Goal: Task Accomplishment & Management: Manage account settings

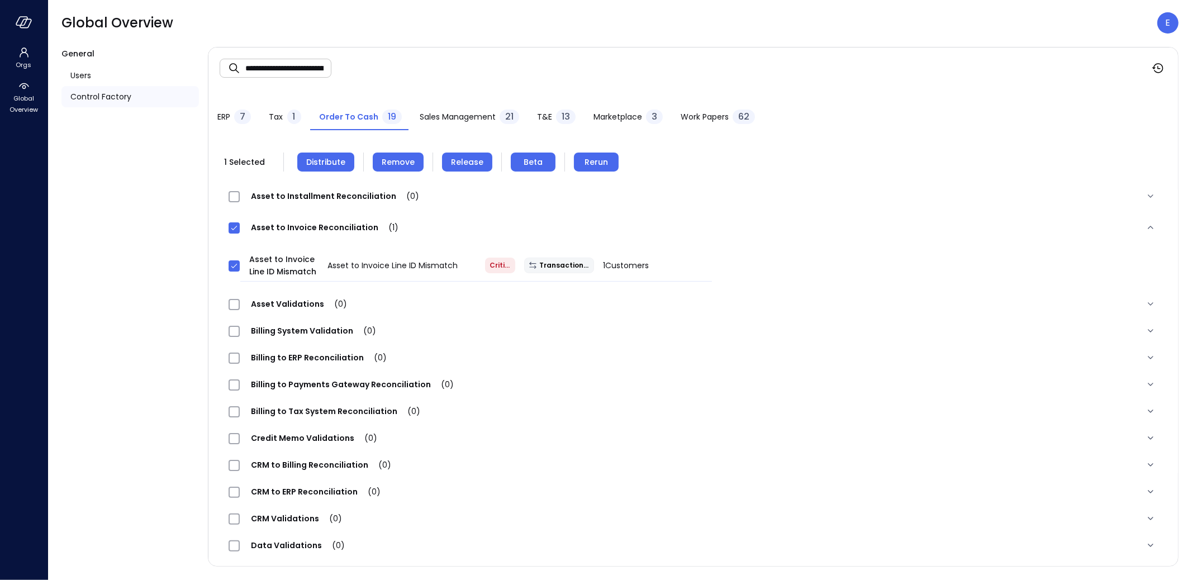
click at [28, 25] on icon "button" at bounding box center [24, 22] width 17 height 12
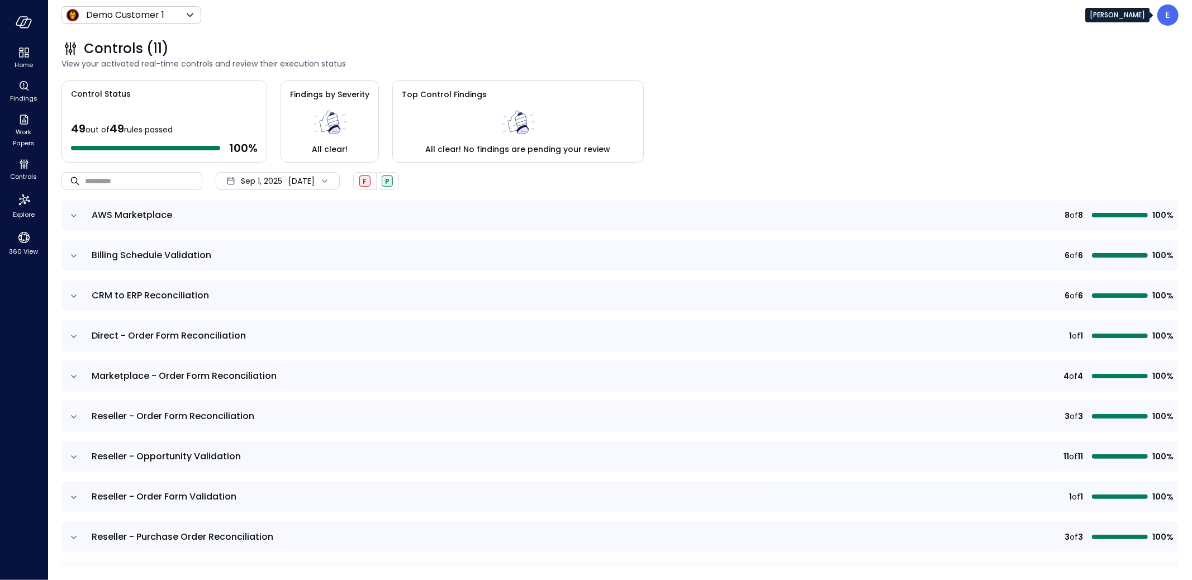
click at [1161, 9] on div "E" at bounding box center [1168, 14] width 21 height 21
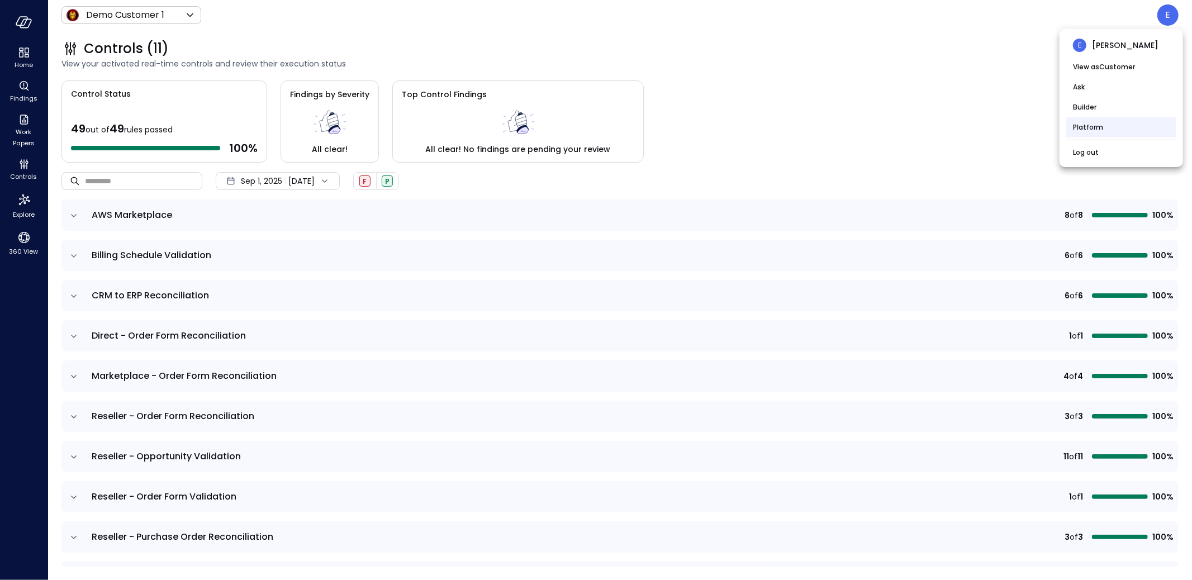
click at [1096, 126] on li "Platform" at bounding box center [1121, 127] width 110 height 20
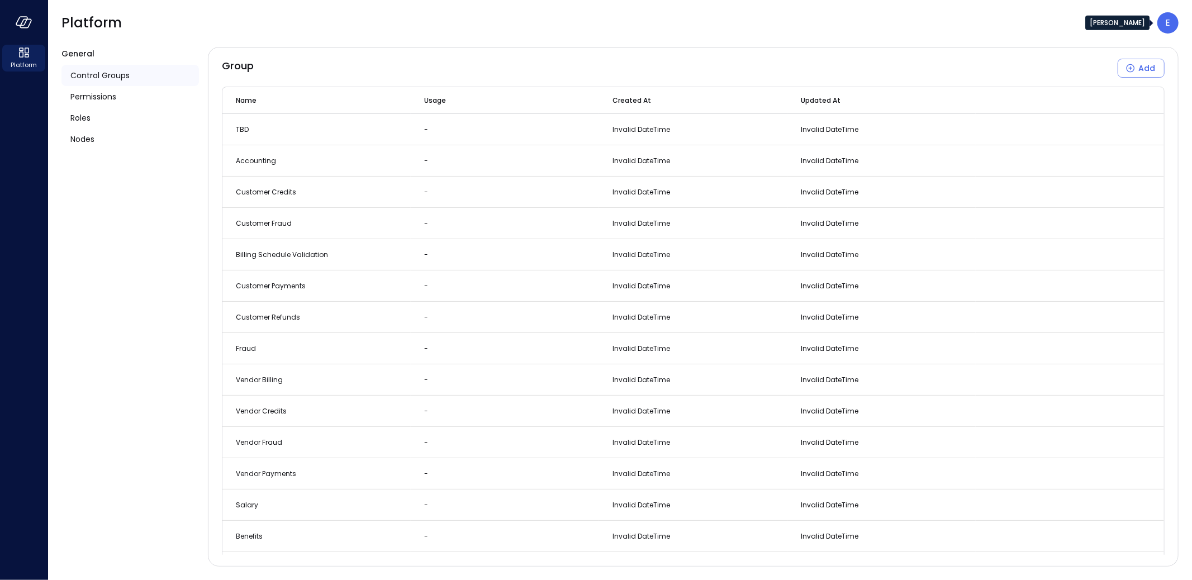
click at [1169, 24] on p "E" at bounding box center [1168, 22] width 5 height 13
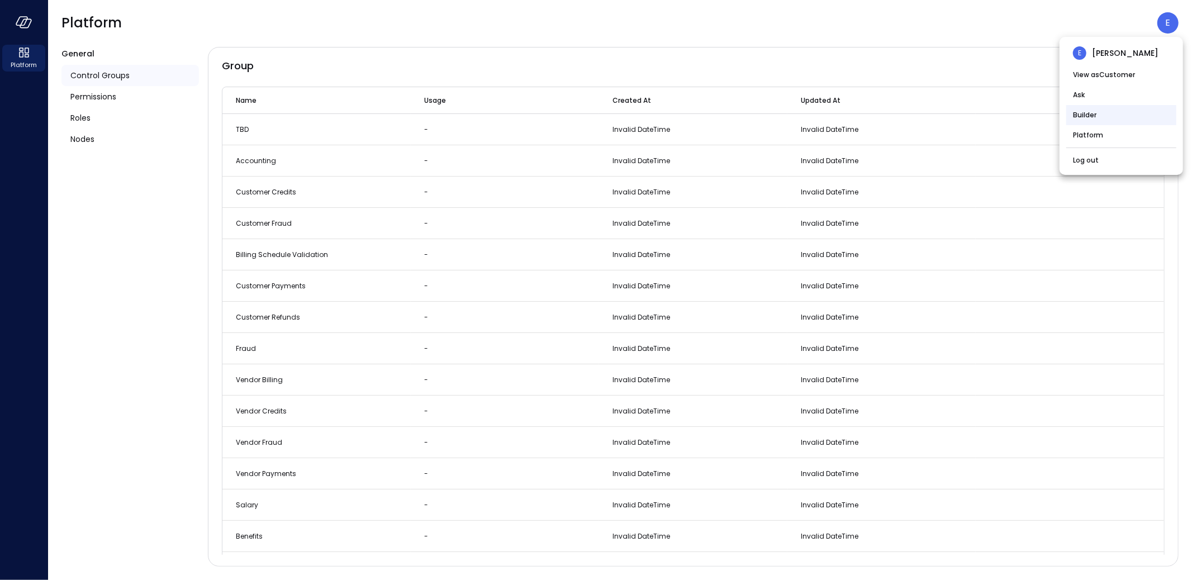
click at [1114, 117] on li "Builder" at bounding box center [1121, 115] width 110 height 20
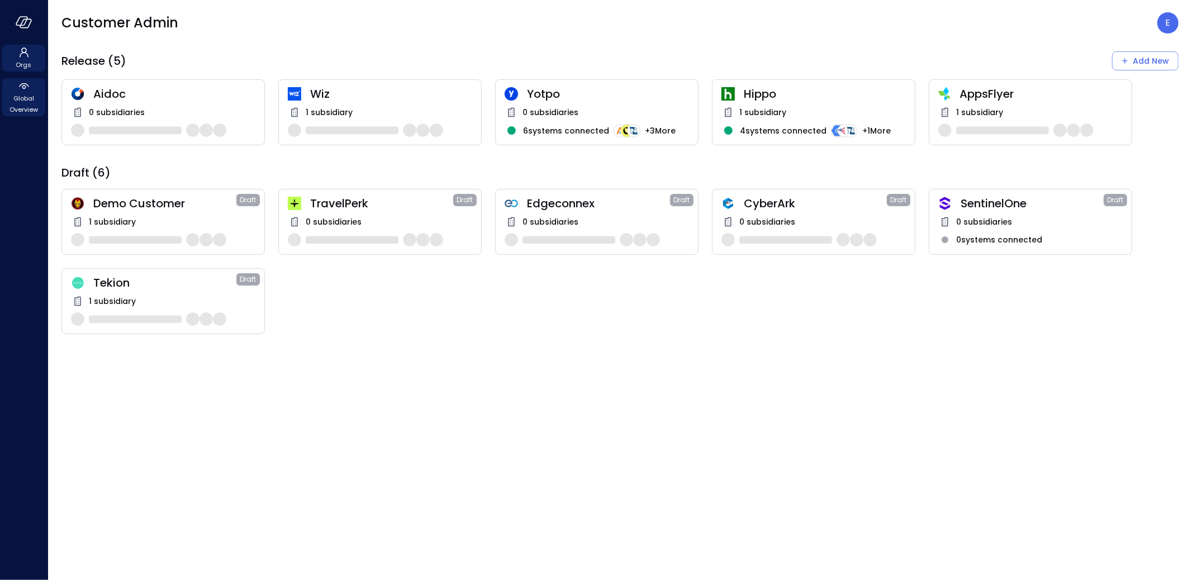
click at [25, 103] on span "Global Overview" at bounding box center [24, 104] width 34 height 22
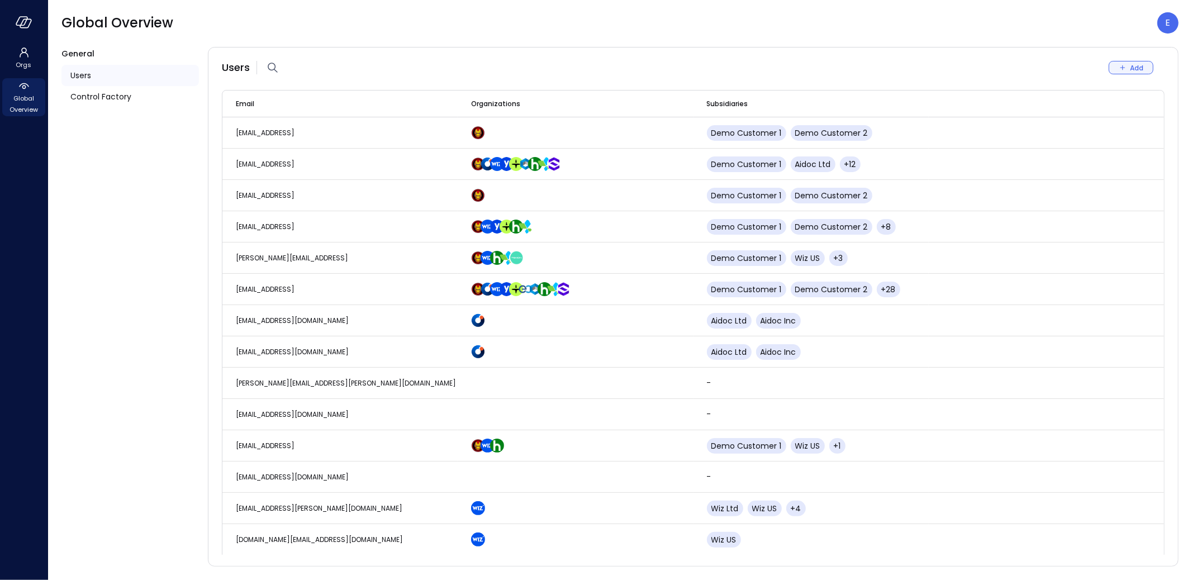
click at [1125, 67] on icon "Add New User" at bounding box center [1123, 67] width 5 height 5
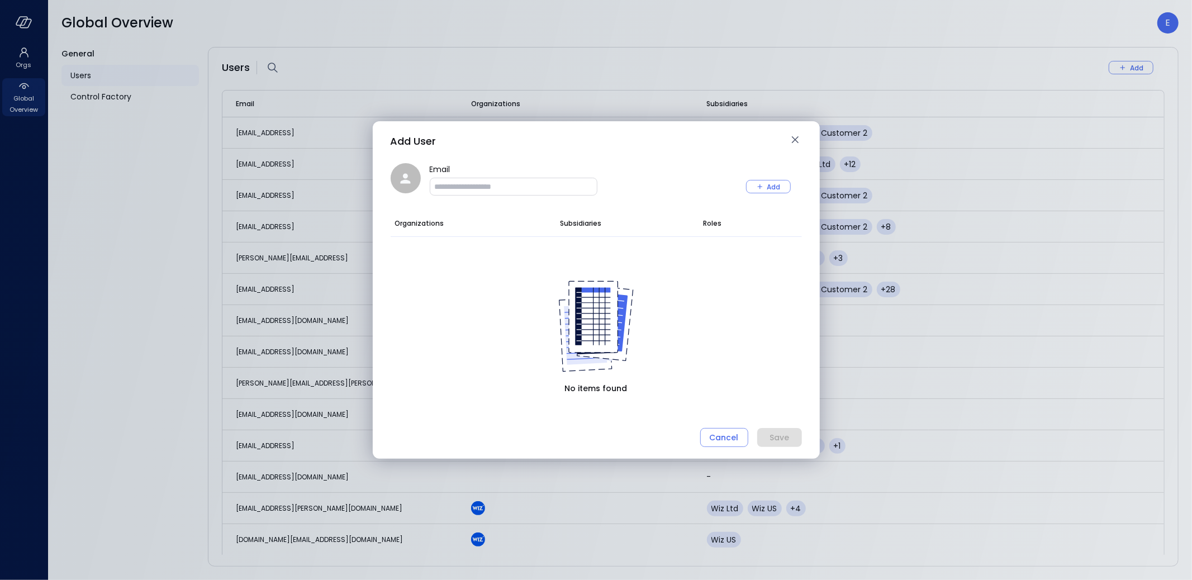
click at [512, 190] on input "Email" at bounding box center [513, 186] width 167 height 11
paste input "**********"
type input "**********"
click at [778, 186] on div "Add" at bounding box center [773, 187] width 13 height 12
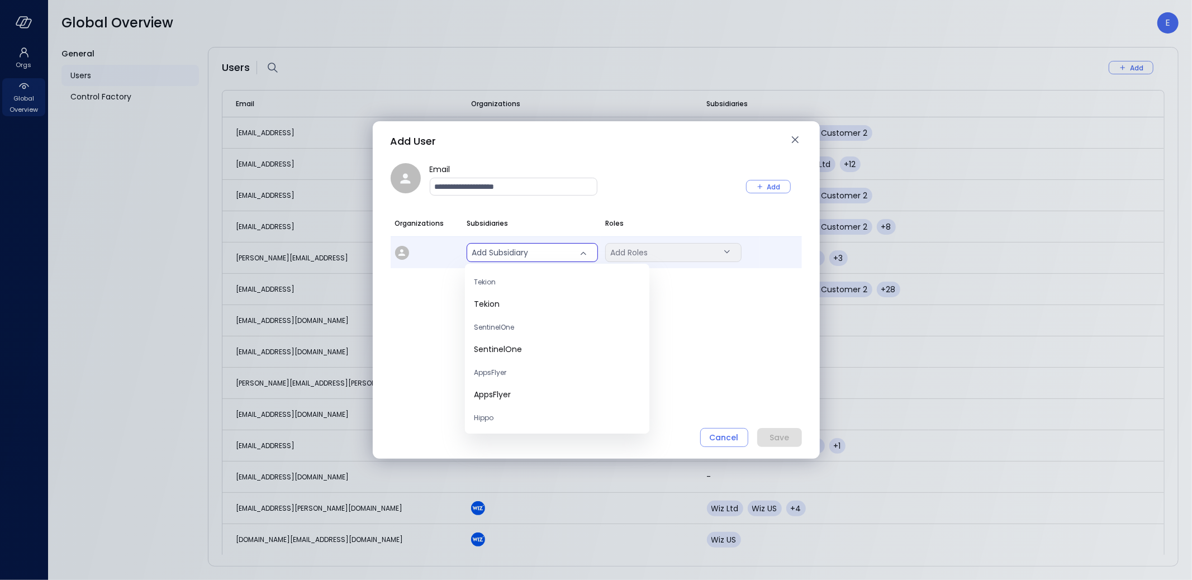
click at [550, 250] on body "Orgs Global Overview Global Overview E General Users Control Factory Users Add …" at bounding box center [596, 290] width 1192 height 580
click at [538, 301] on span "Tekion" at bounding box center [557, 304] width 167 height 12
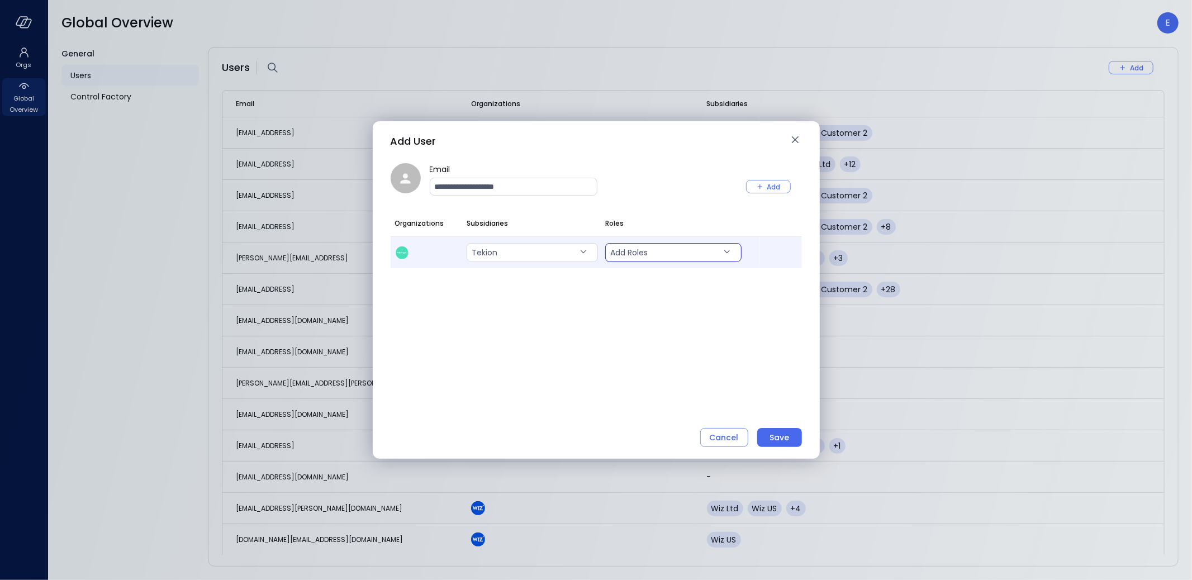
click at [647, 256] on body "Orgs Global Overview Global Overview E General Users Control Factory Users Add …" at bounding box center [596, 290] width 1192 height 580
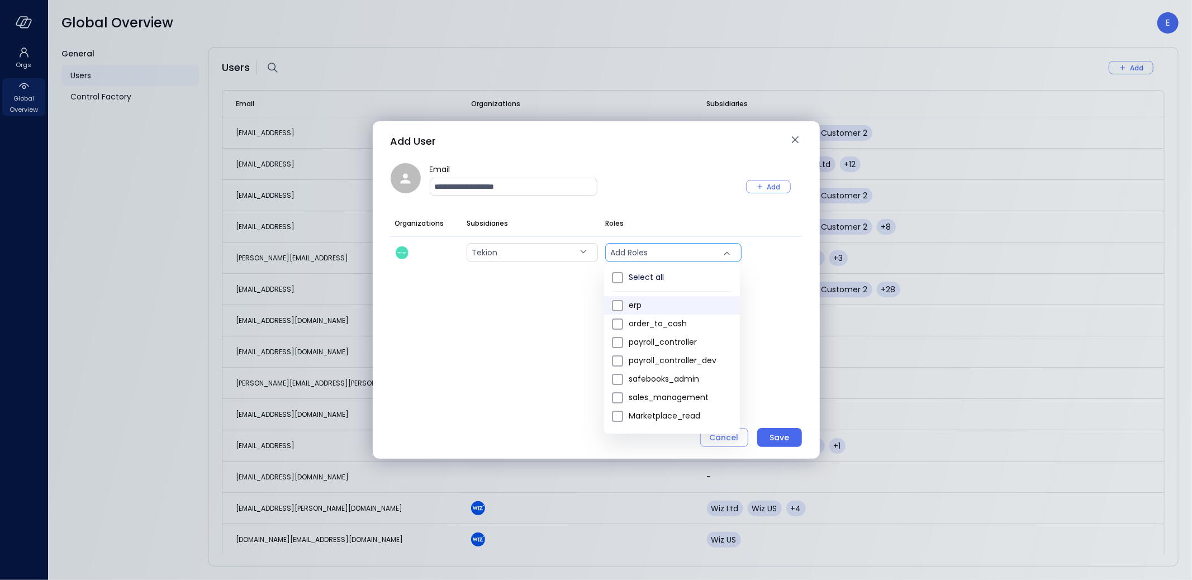
click at [630, 307] on span "erp" at bounding box center [680, 306] width 102 height 12
click at [633, 318] on span "order_to_cash" at bounding box center [680, 324] width 102 height 12
type input "***"
click at [772, 296] on div at bounding box center [596, 290] width 1192 height 580
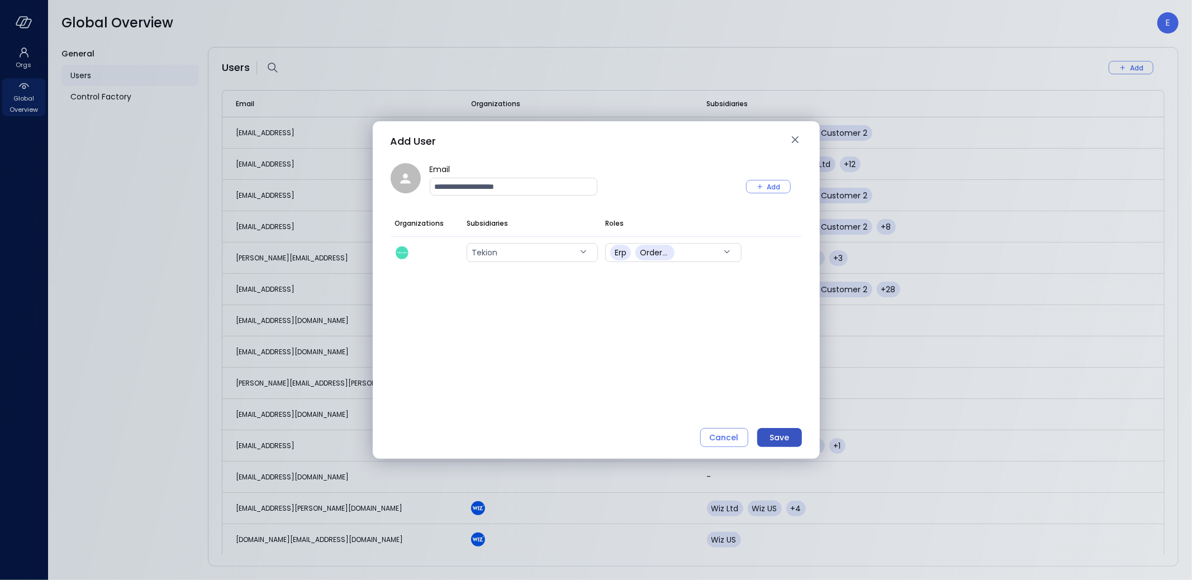
click at [776, 437] on div "Save" at bounding box center [780, 438] width 20 height 14
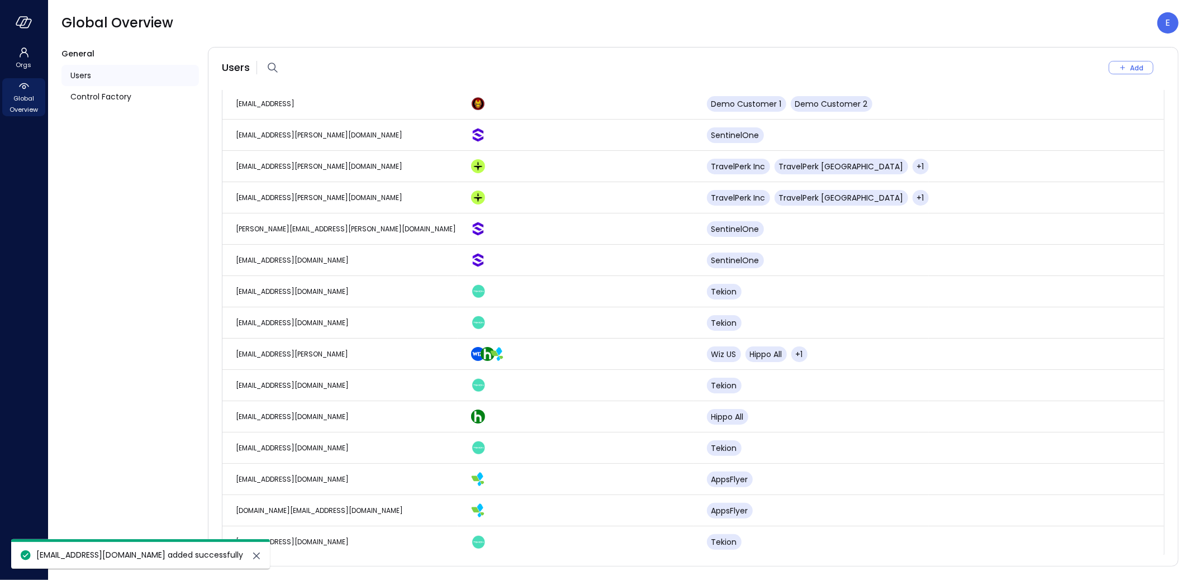
scroll to position [2598, 0]
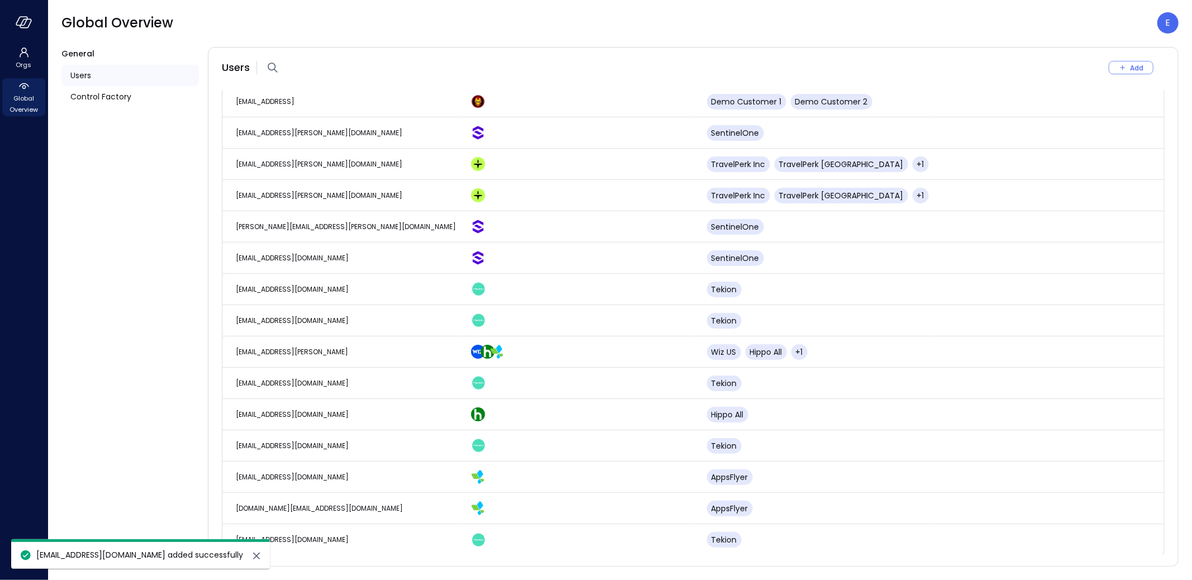
click at [253, 556] on icon "close" at bounding box center [256, 556] width 7 height 7
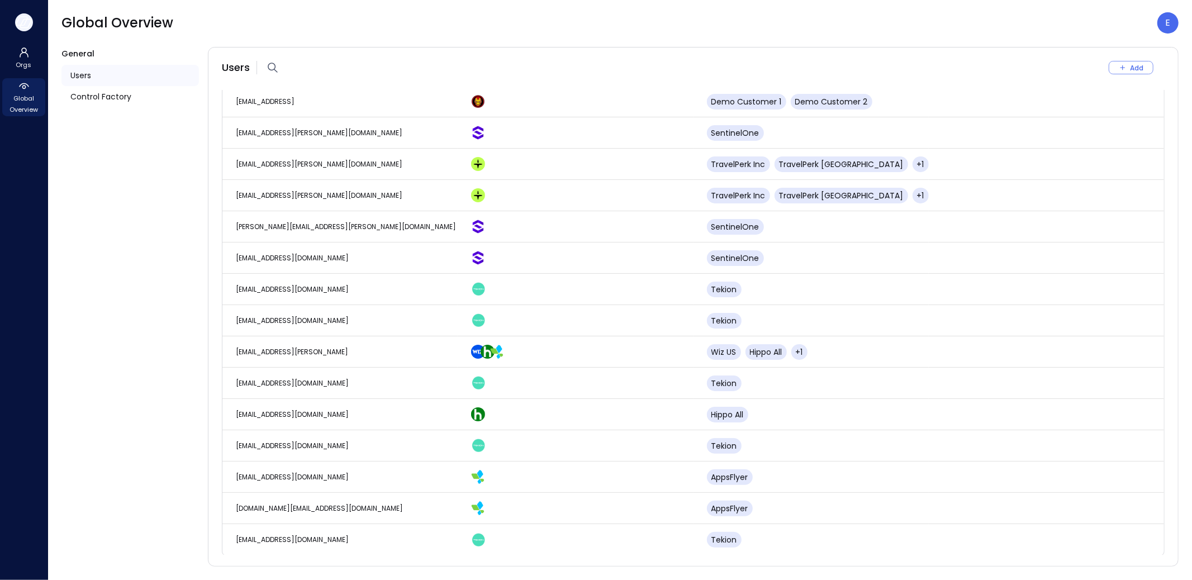
click at [23, 23] on icon "button" at bounding box center [24, 22] width 17 height 12
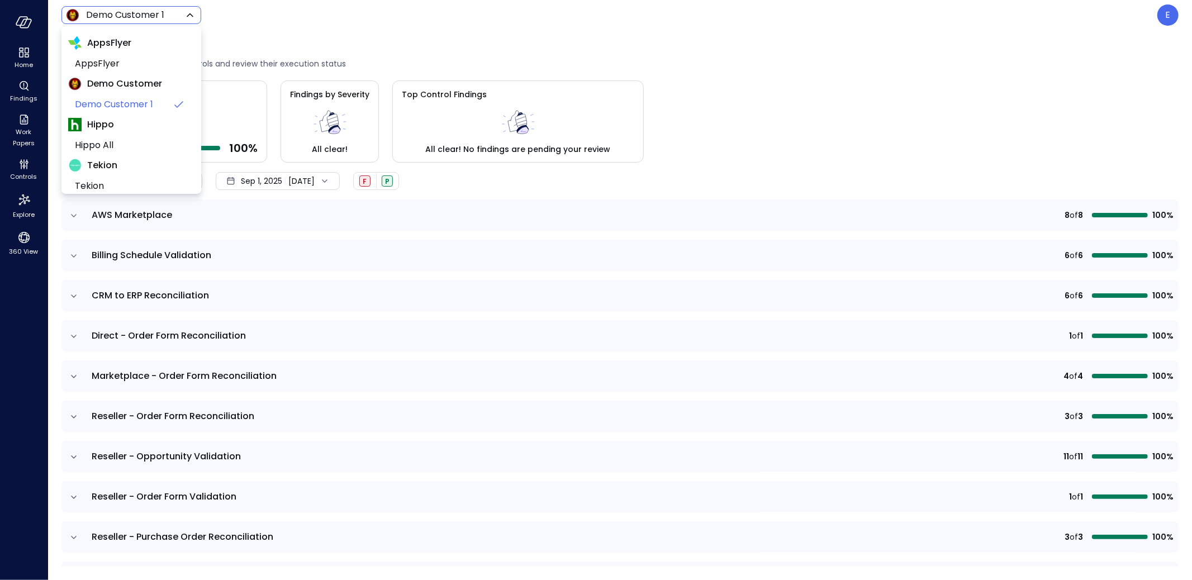
click at [147, 13] on body "Home Findings Work Papers Controls Explore 360 View Demo Customer 1 ***** ​ E C…" at bounding box center [596, 290] width 1192 height 580
click at [136, 58] on span "AppsFlyer" at bounding box center [130, 63] width 111 height 13
type input "*******"
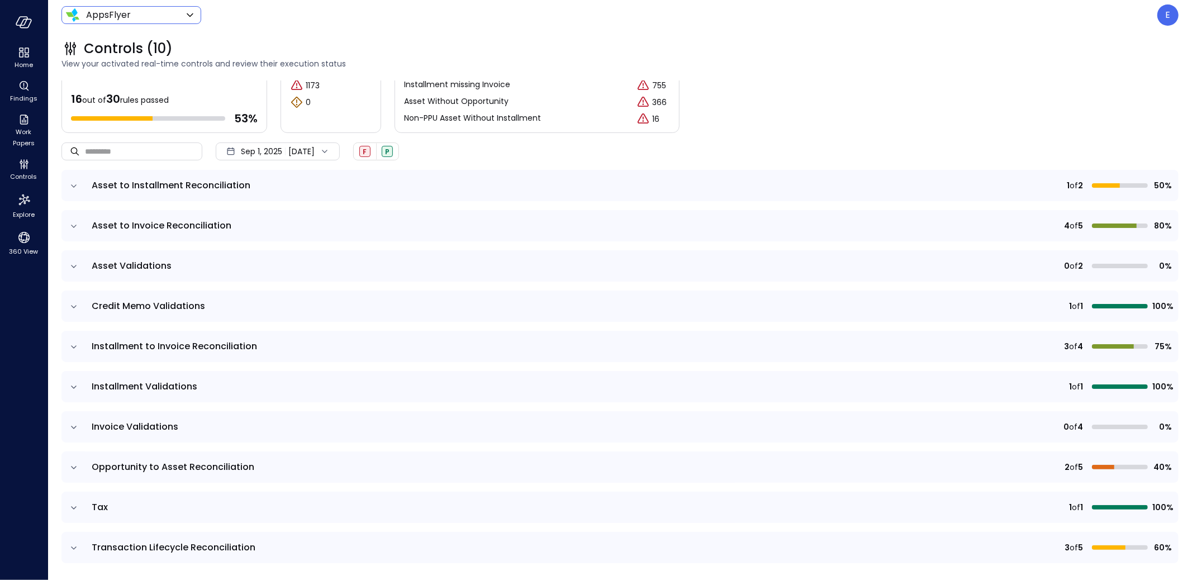
scroll to position [29, 0]
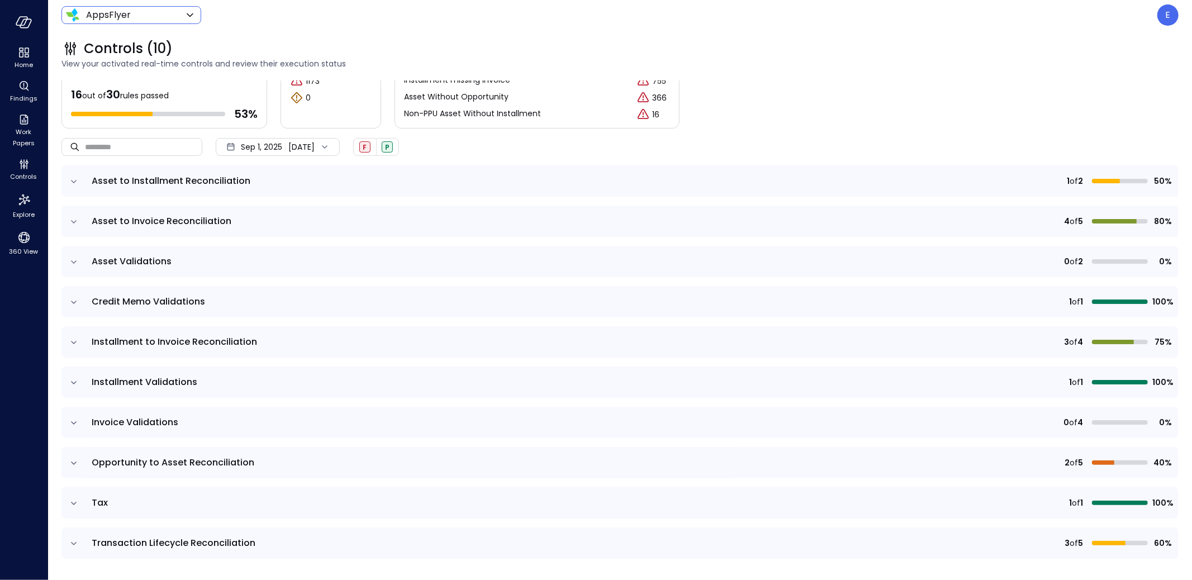
click at [73, 541] on icon "expand row" at bounding box center [73, 543] width 11 height 11
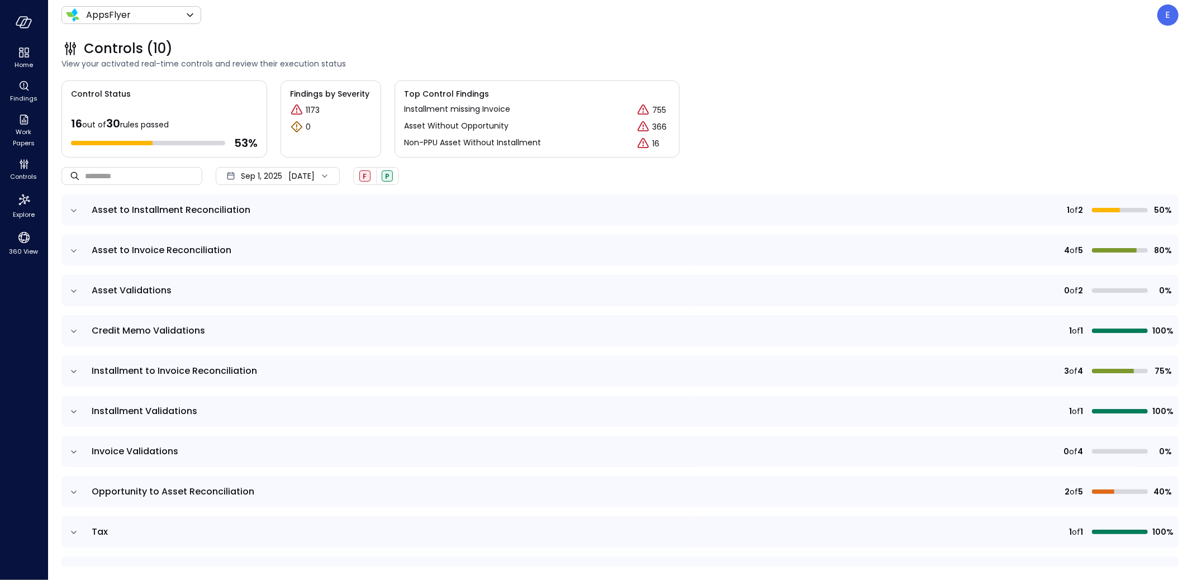
scroll to position [0, 0]
click at [297, 177] on div "Sep 1, 2025 Sep 15, 2025" at bounding box center [278, 176] width 124 height 18
click at [296, 244] on li "Current Year 2025" at bounding box center [275, 243] width 89 height 18
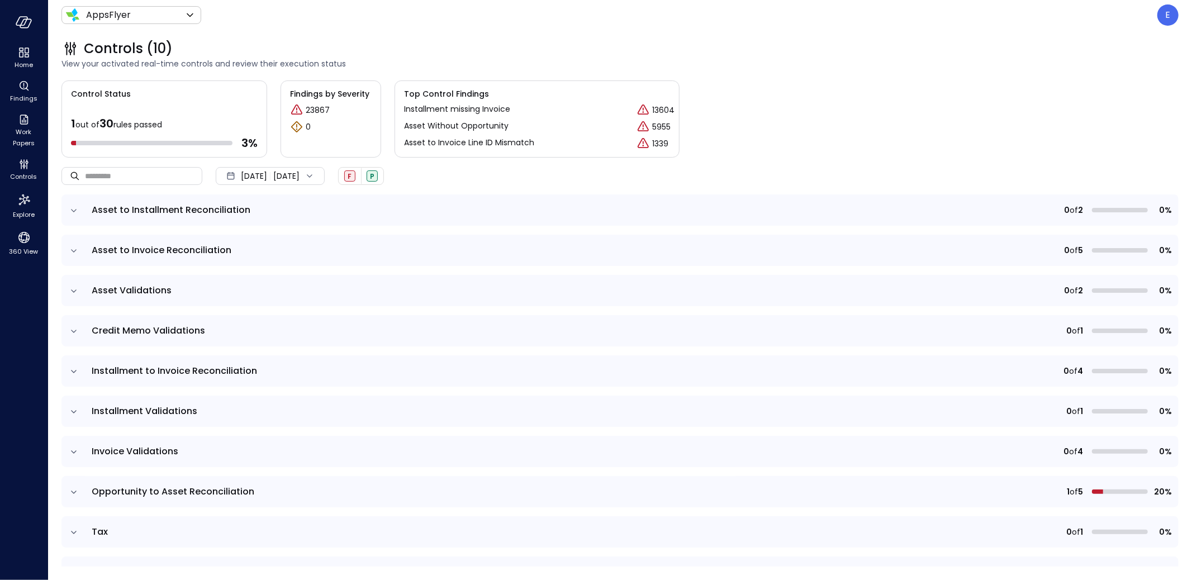
click at [73, 211] on icon "expand row" at bounding box center [73, 210] width 11 height 11
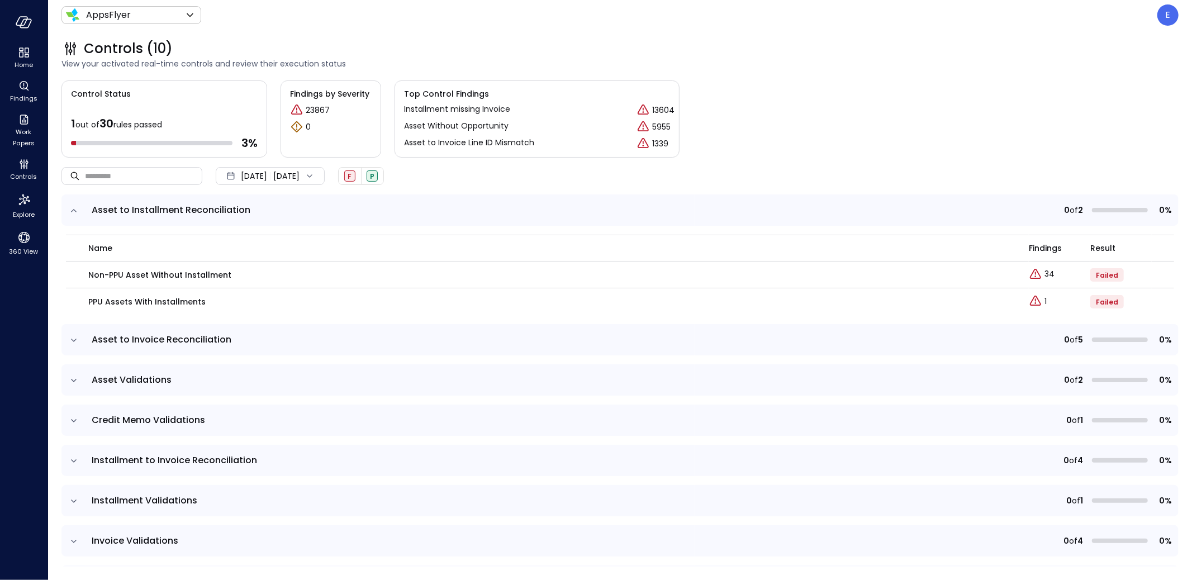
click at [73, 211] on icon "expand row" at bounding box center [73, 210] width 11 height 11
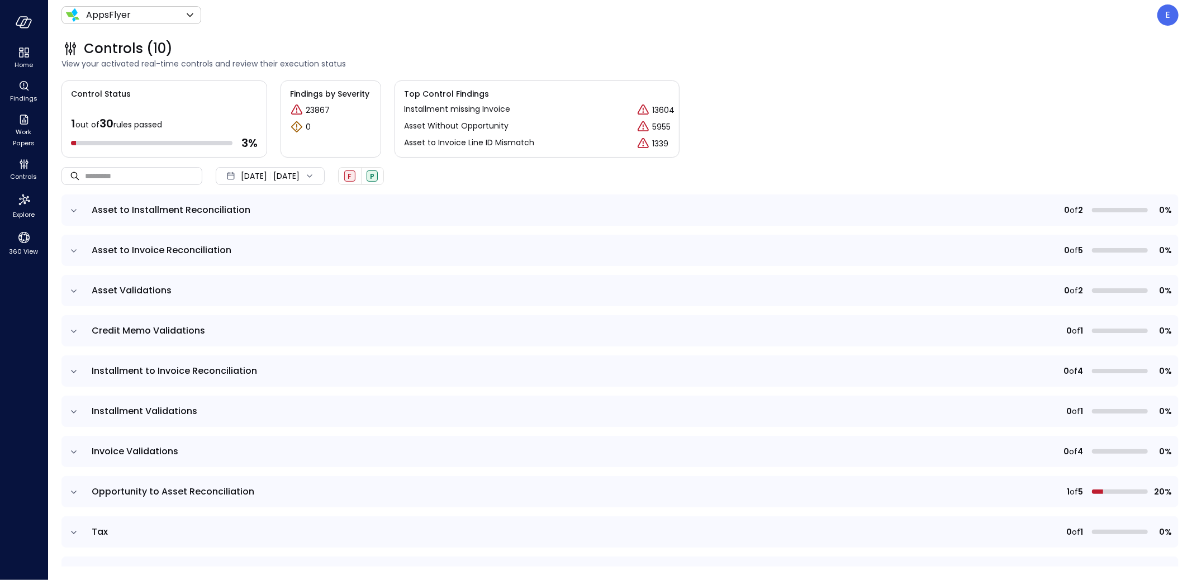
click at [73, 252] on icon "expand row" at bounding box center [73, 250] width 11 height 11
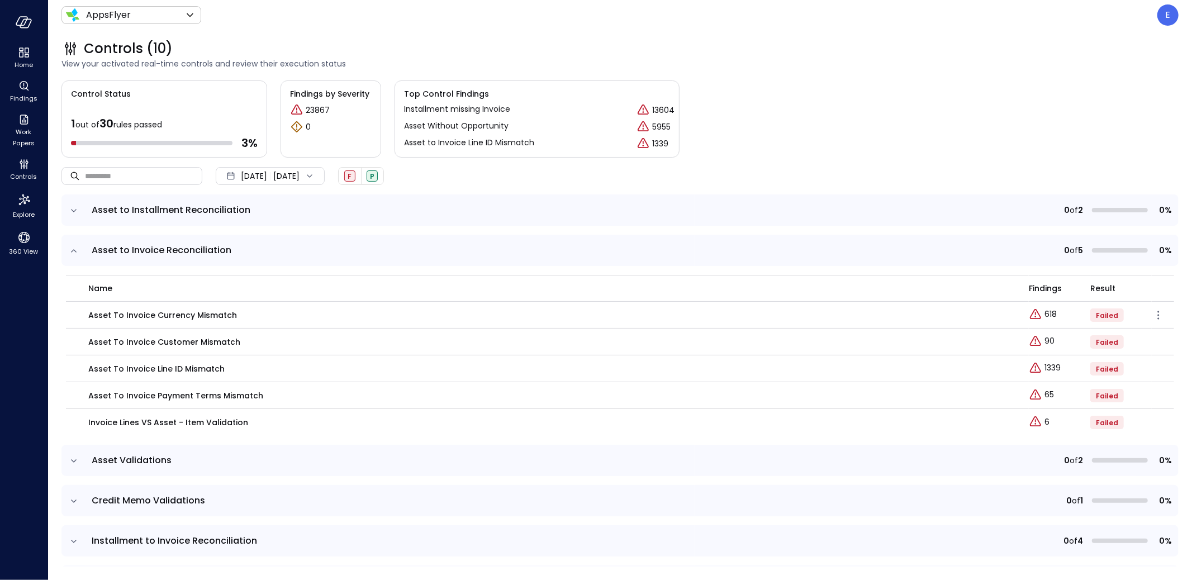
click at [135, 315] on p "Asset To Invoice Currency Mismatch" at bounding box center [162, 315] width 149 height 12
copy tr "Asset To Invoice Currency Mismatch"
click at [148, 312] on p "Asset To Invoice Currency Mismatch" at bounding box center [162, 315] width 149 height 12
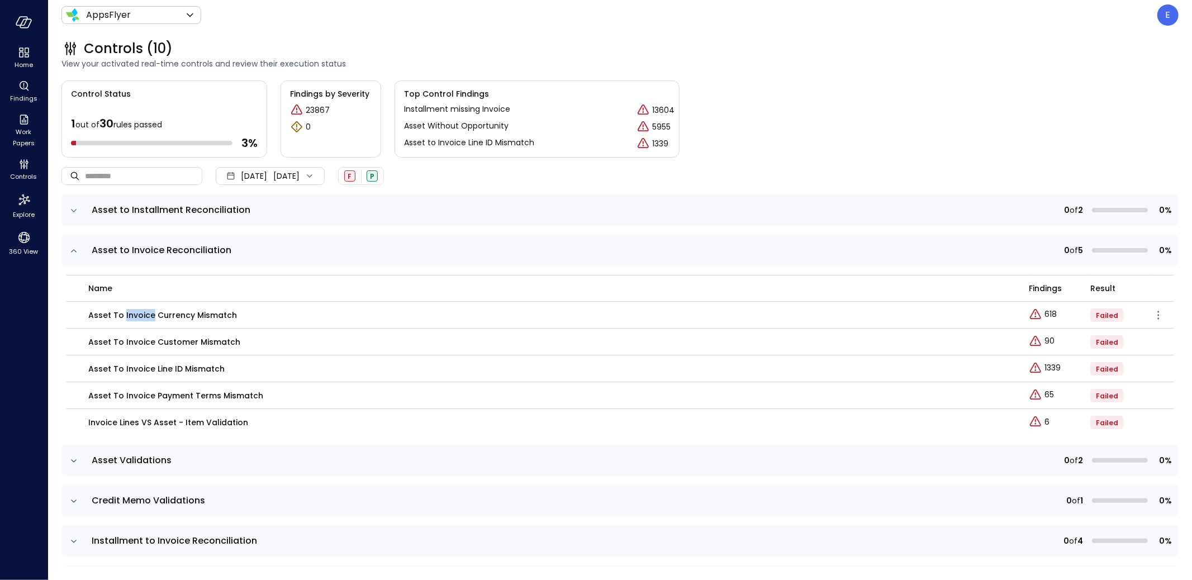
click at [148, 312] on p "Asset To Invoice Currency Mismatch" at bounding box center [162, 315] width 149 height 12
copy tr "Asset To Invoice Currency Mismatch"
click at [130, 342] on p "Asset to Invoice Customer Mismatch" at bounding box center [164, 342] width 152 height 12
click at [1045, 344] on p "90" at bounding box center [1050, 341] width 10 height 12
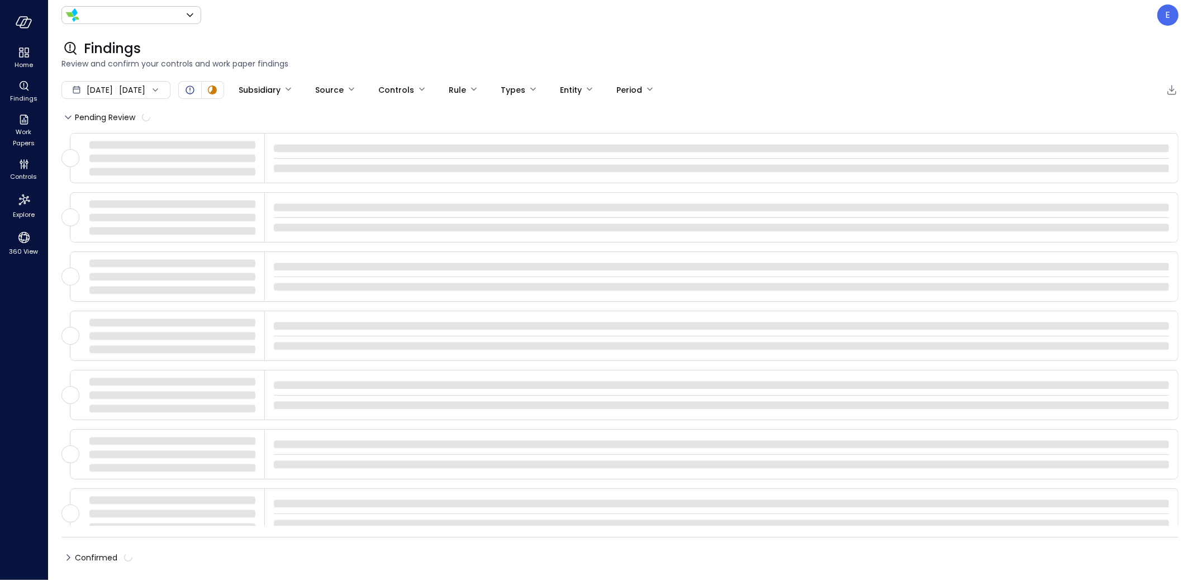
type input "*******"
type input "****"
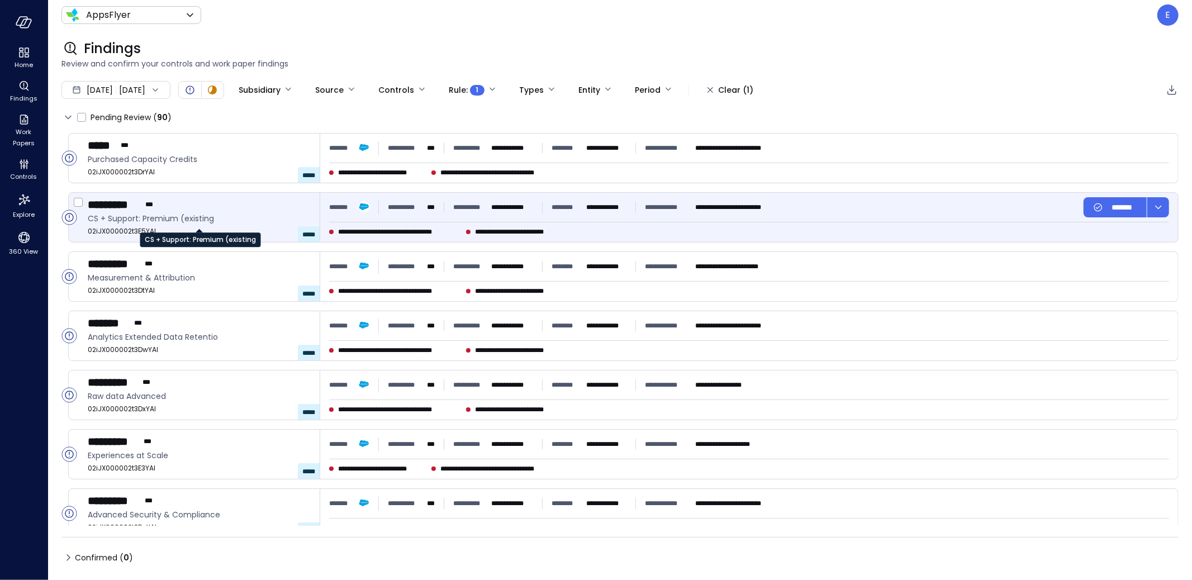
click at [182, 217] on span "CS + Support: Premium (existing" at bounding box center [199, 218] width 223 height 12
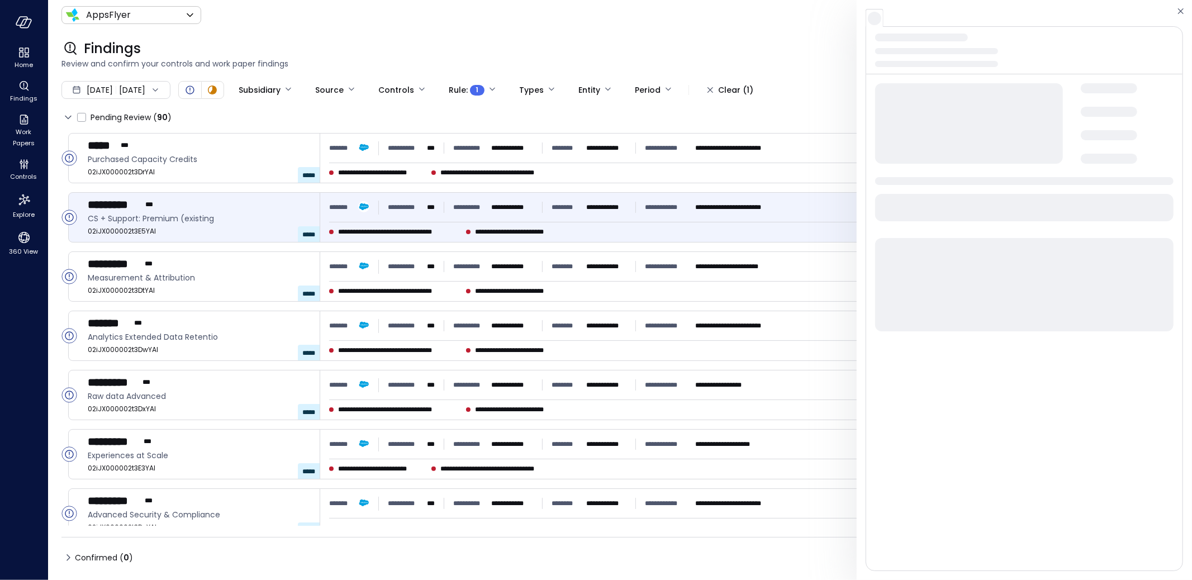
click at [918, 210] on span at bounding box center [1024, 207] width 298 height 27
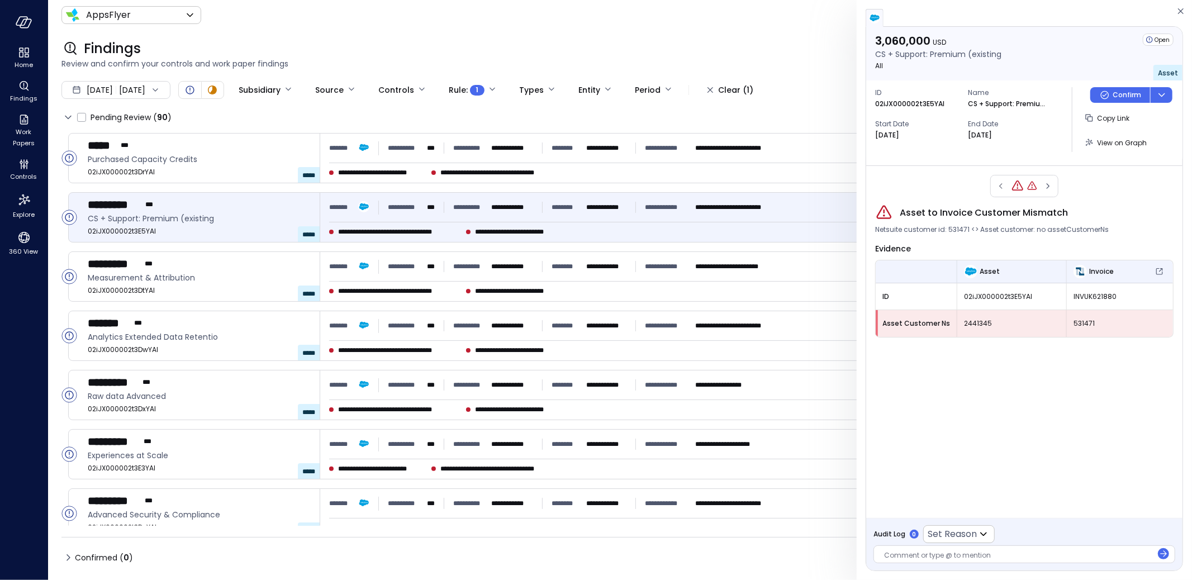
click at [918, 210] on span "Asset to Invoice Customer Mismatch" at bounding box center [984, 212] width 168 height 13
copy span "Asset to Invoice Customer Mismatch"
drag, startPoint x: 1091, startPoint y: 296, endPoint x: 1139, endPoint y: 297, distance: 47.5
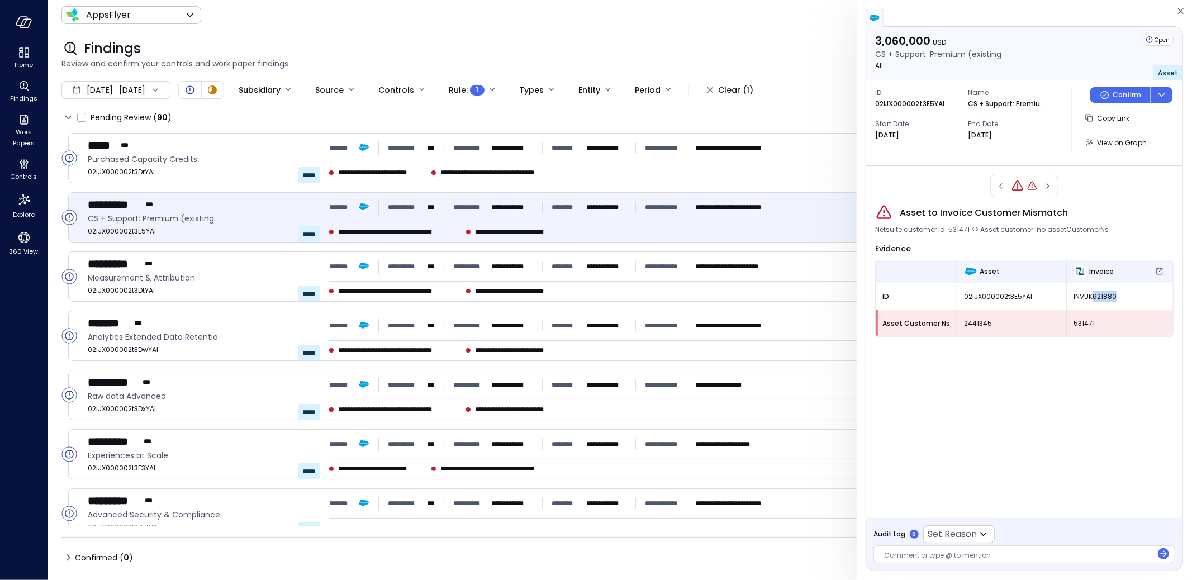
click at [1139, 297] on span "INVUK621880" at bounding box center [1120, 296] width 93 height 11
copy span "621880"
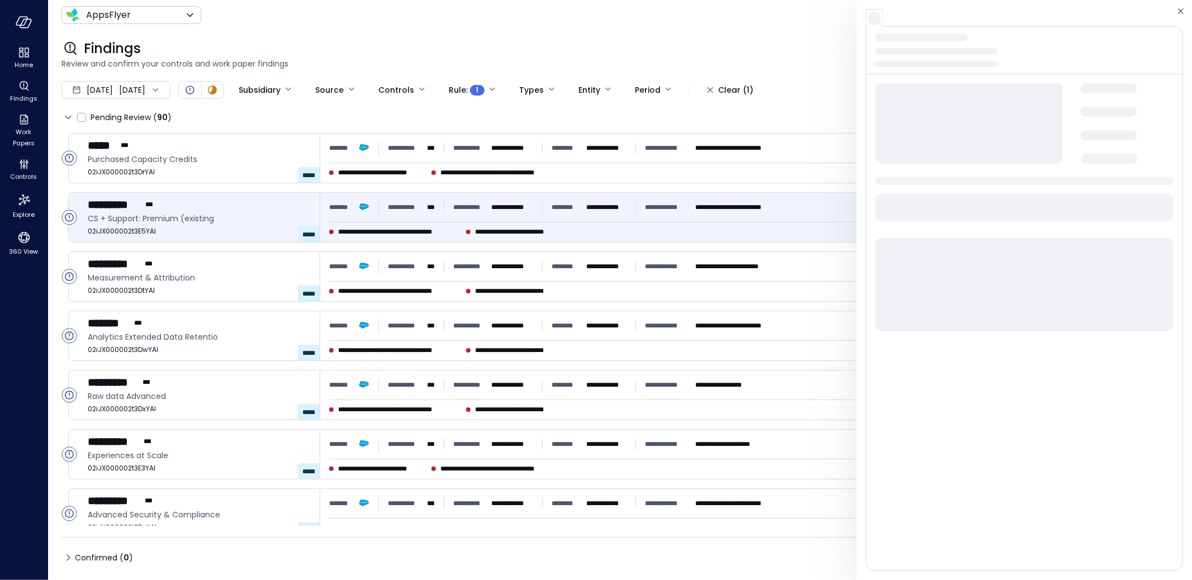
click at [979, 323] on span at bounding box center [1024, 284] width 298 height 93
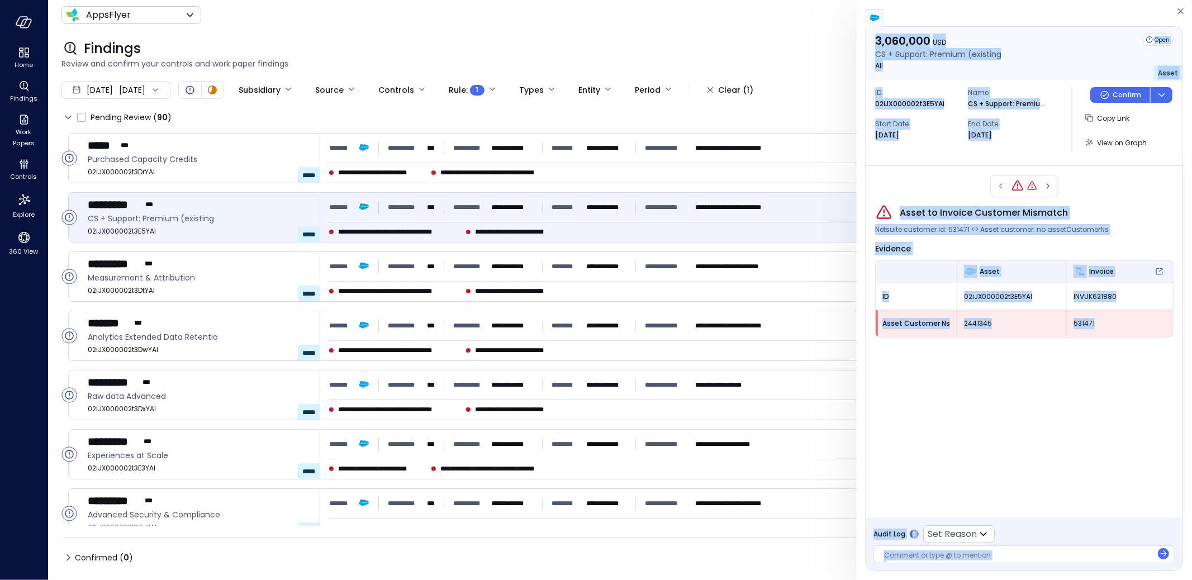
click at [973, 322] on span "2441345" at bounding box center [1012, 323] width 96 height 11
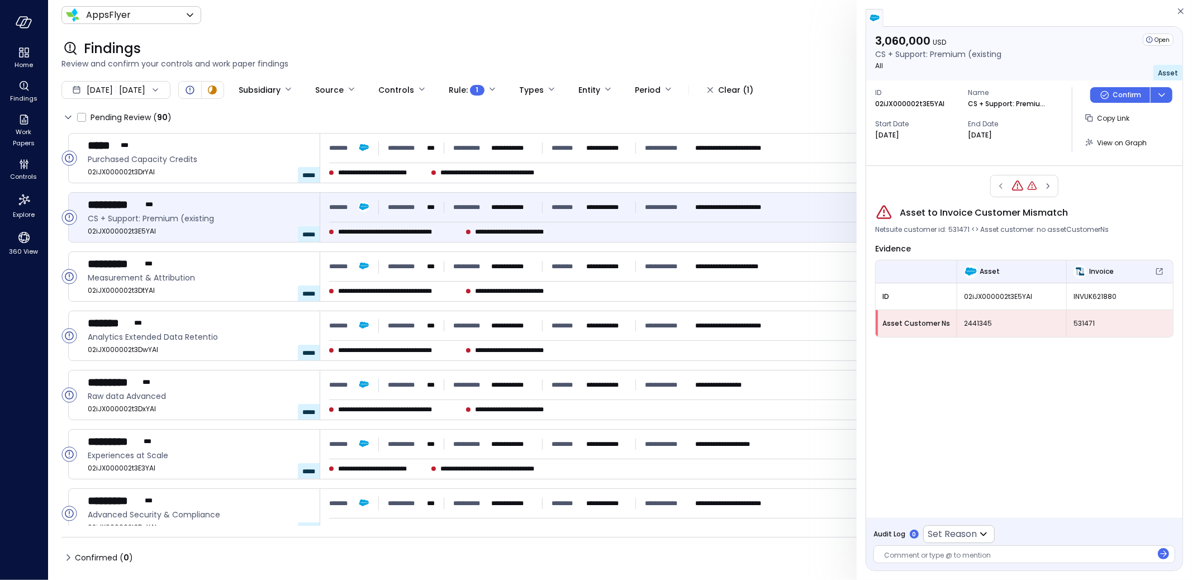
click at [976, 322] on span "2441345" at bounding box center [1012, 323] width 96 height 11
copy span "2441345"
click at [971, 319] on span "2441345" at bounding box center [1012, 323] width 96 height 11
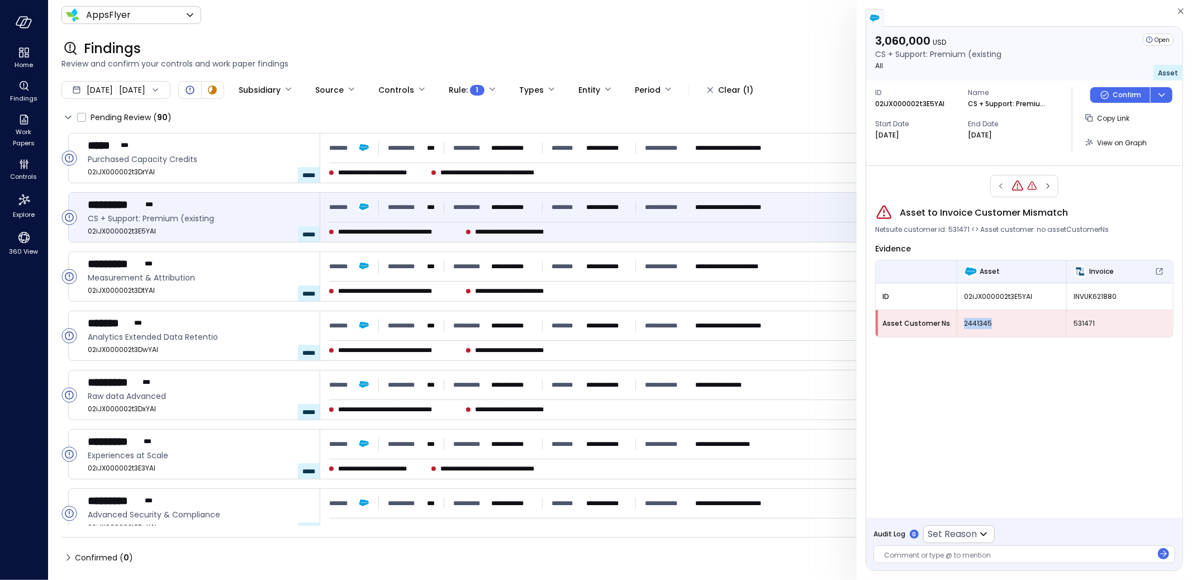
copy span "2441345"
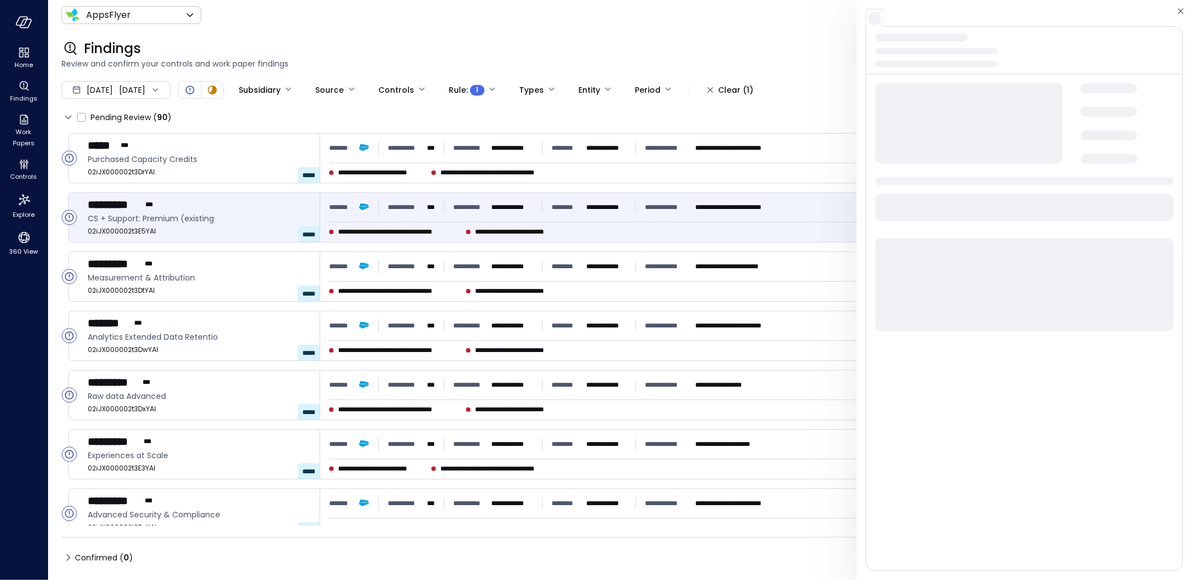
click at [1080, 321] on span at bounding box center [1024, 284] width 298 height 93
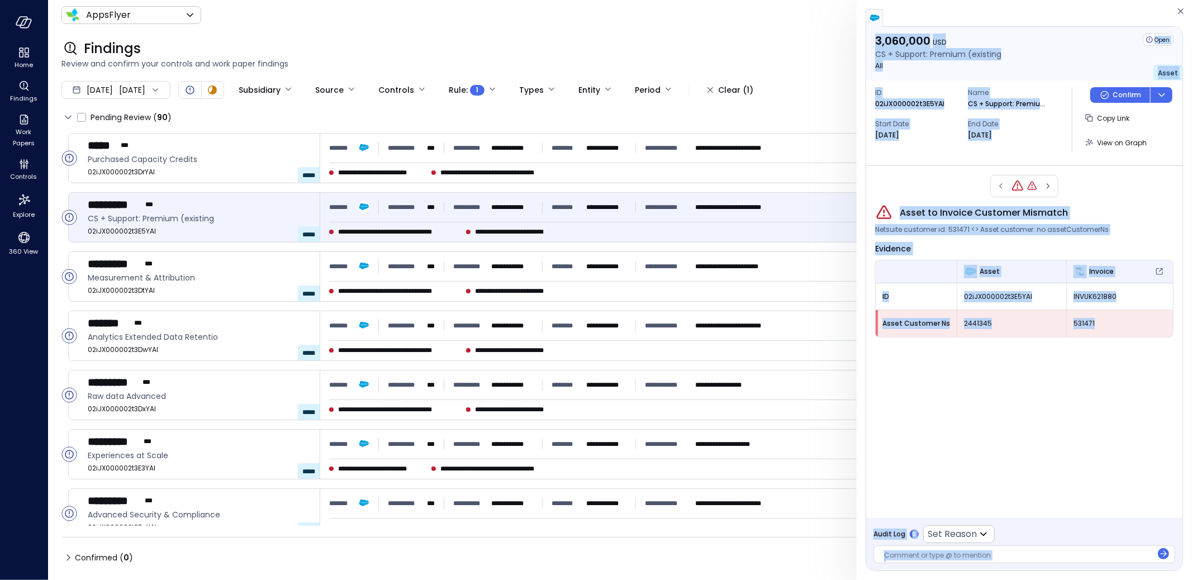
click at [1081, 320] on span "531471" at bounding box center [1120, 323] width 93 height 11
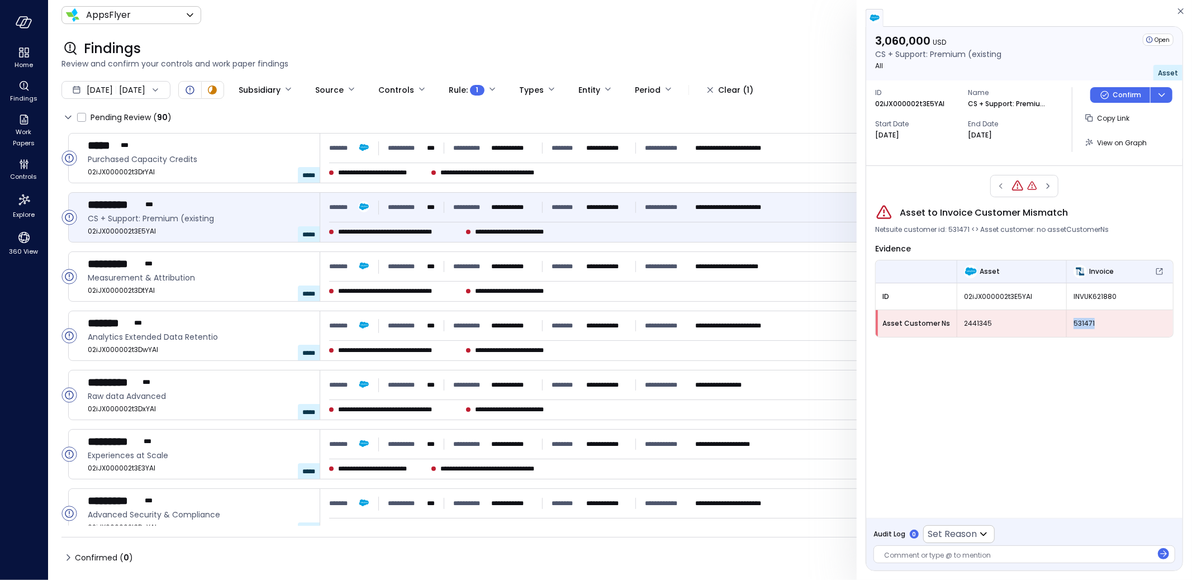
click at [1081, 320] on span "531471" at bounding box center [1120, 323] width 93 height 11
click at [925, 217] on span "Asset to Invoice Customer Mismatch" at bounding box center [984, 212] width 168 height 13
copy span "Asset to Invoice Customer Mismatch"
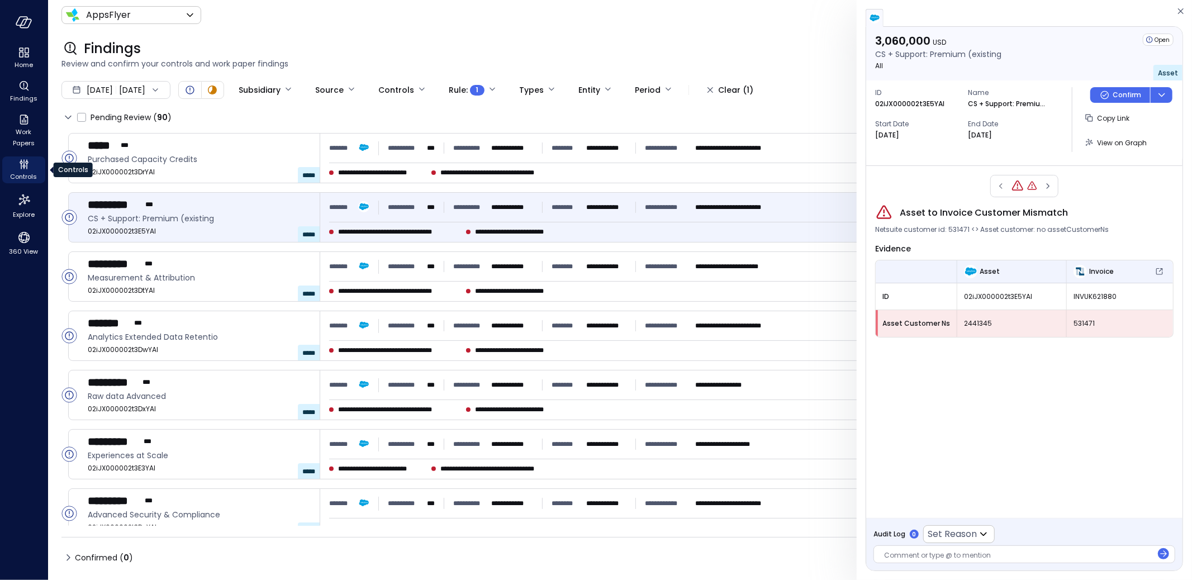
click at [23, 167] on icon "Controls" at bounding box center [23, 166] width 3 height 3
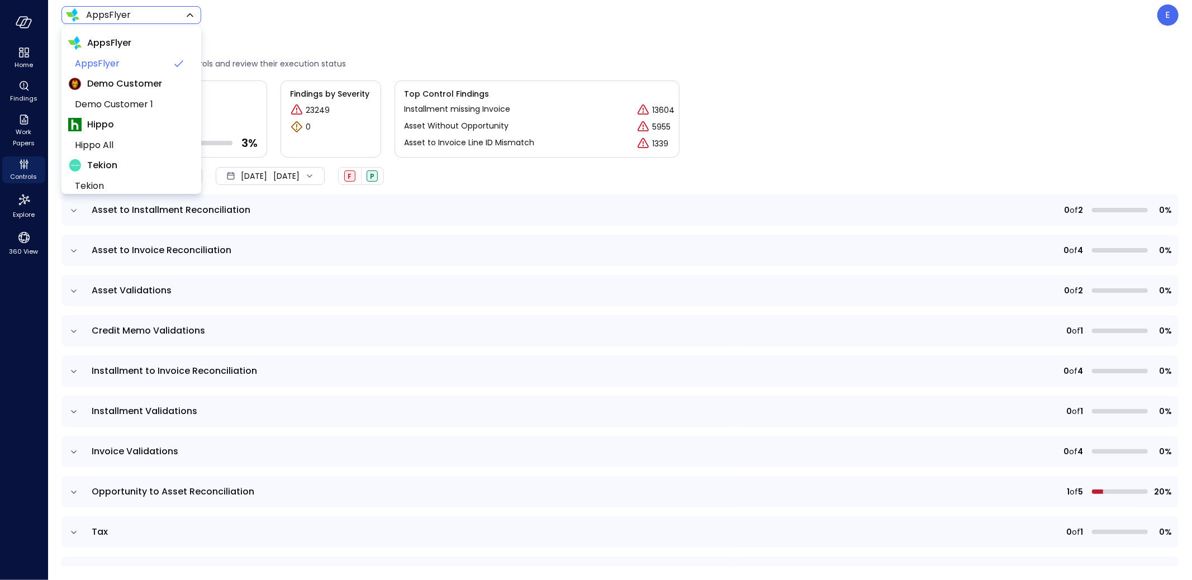
click at [123, 14] on body "Home Findings Work Papers Controls Explore 360 View AppsFlyer ******* ​ E Contr…" at bounding box center [596, 290] width 1192 height 580
click at [129, 145] on span "Hippo All" at bounding box center [130, 145] width 111 height 13
type input "*******"
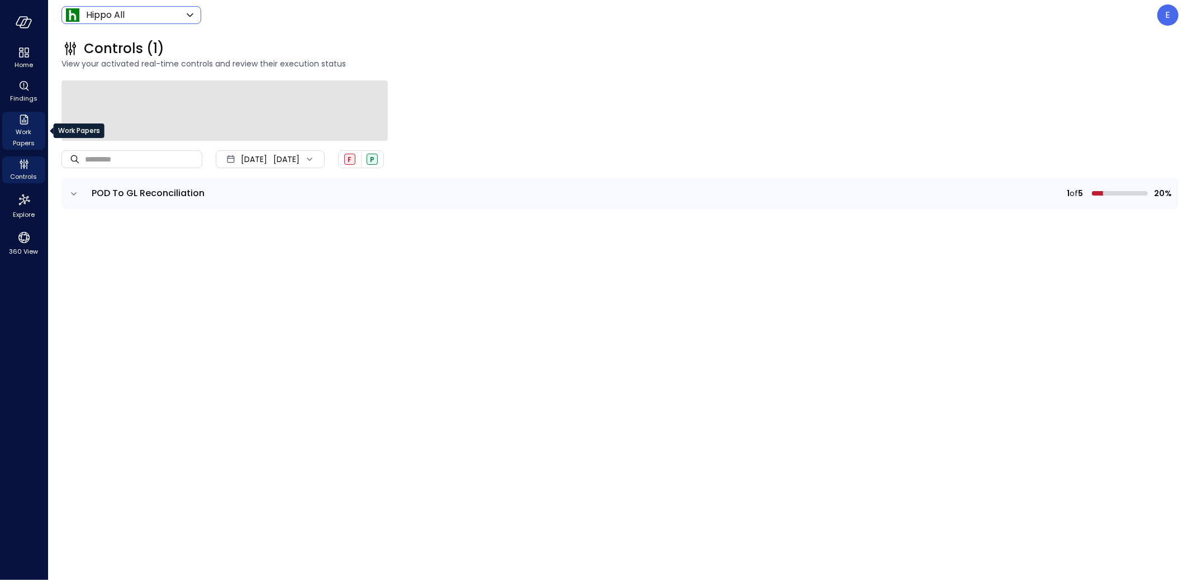
click at [23, 120] on icon "Work Papers" at bounding box center [23, 119] width 13 height 13
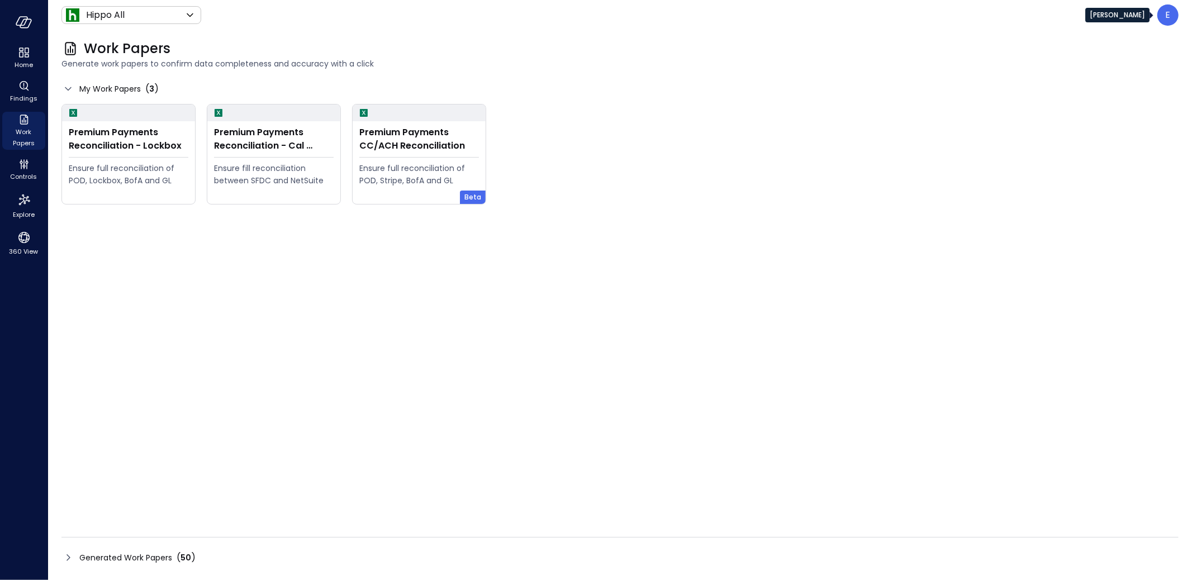
click at [1174, 14] on div "E" at bounding box center [1168, 14] width 21 height 21
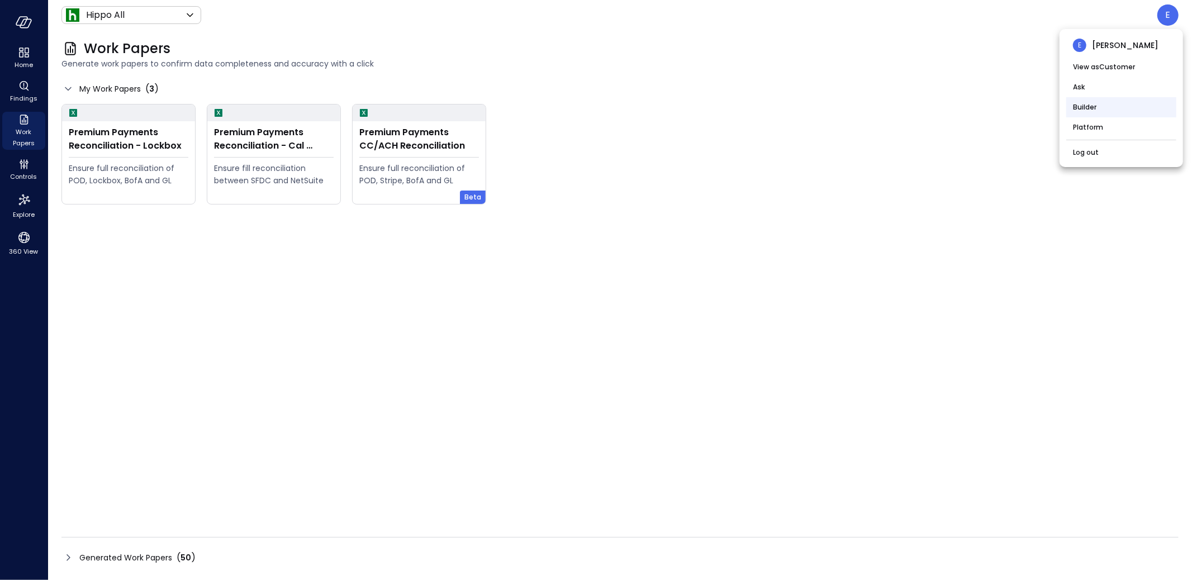
click at [1109, 106] on li "Builder" at bounding box center [1121, 107] width 110 height 20
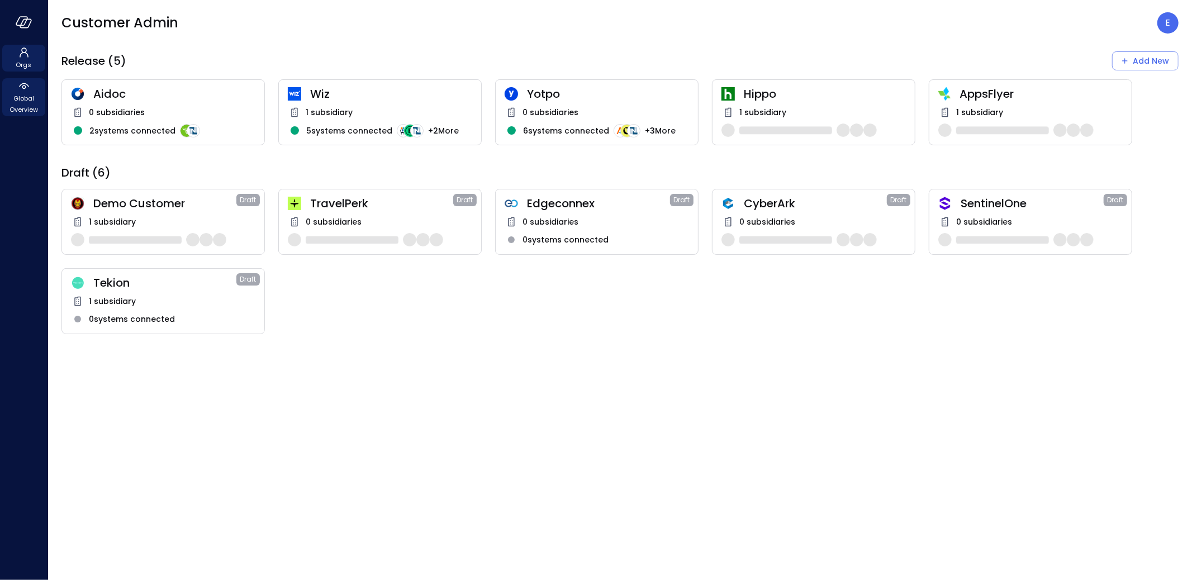
click at [30, 90] on icon at bounding box center [23, 85] width 13 height 13
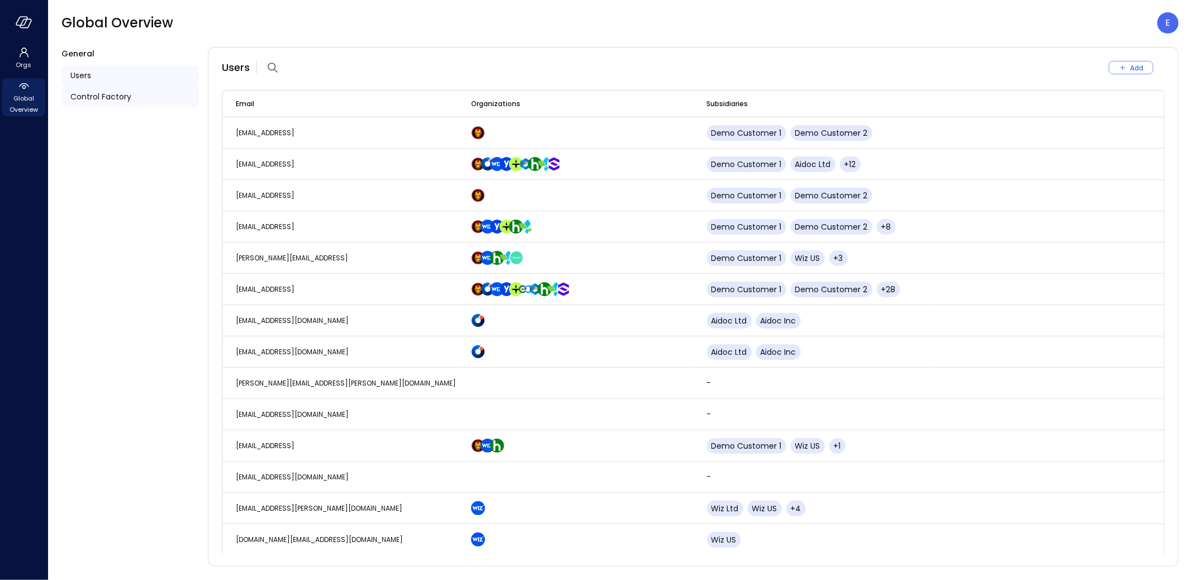
click at [102, 95] on span "Control Factory" at bounding box center [100, 97] width 61 height 12
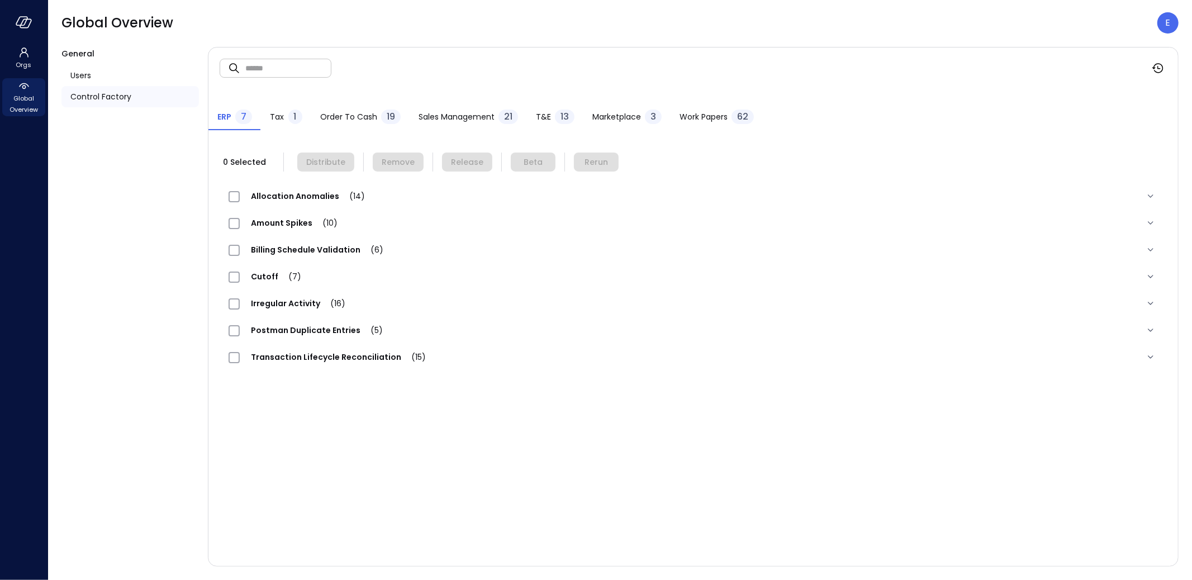
click at [698, 118] on span "Work Papers" at bounding box center [704, 117] width 48 height 12
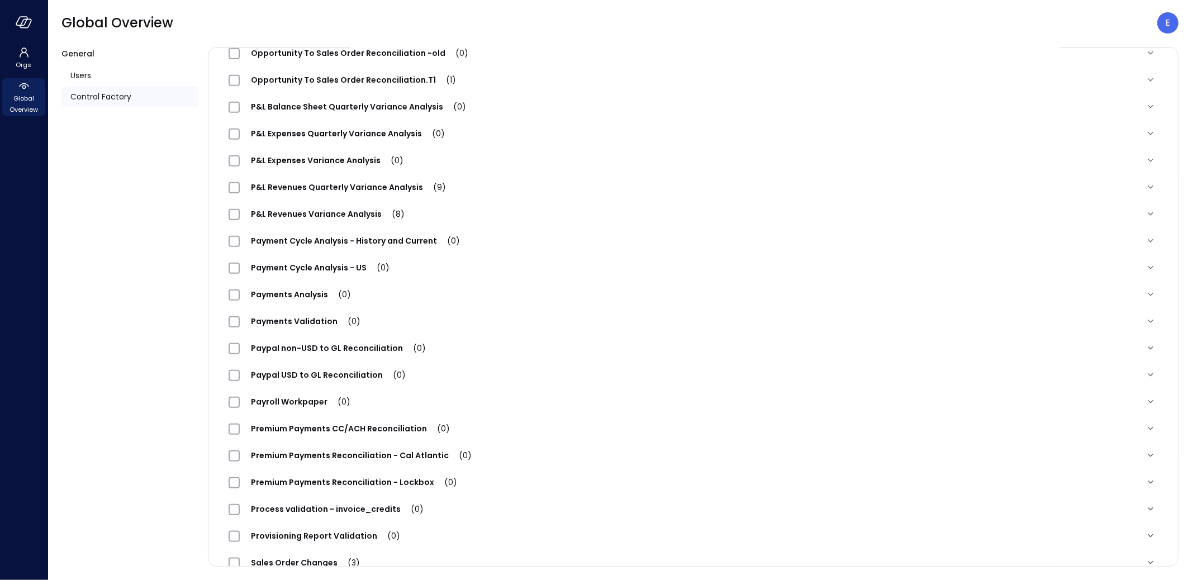
scroll to position [997, 0]
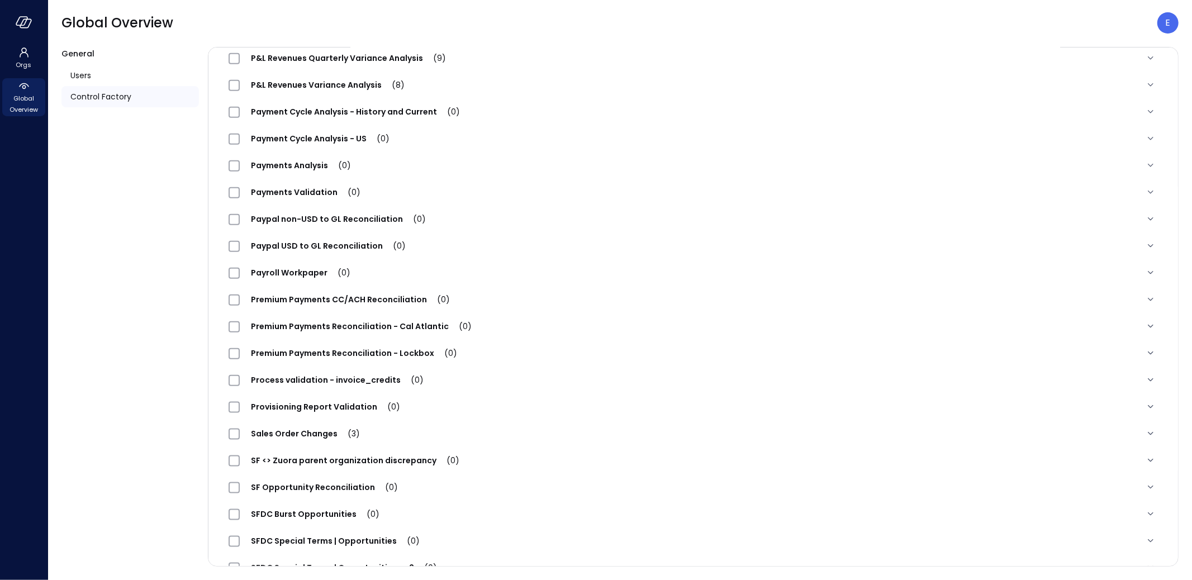
click at [387, 300] on span "Premium Payments CC/ACH Reconciliation (0)" at bounding box center [350, 299] width 221 height 11
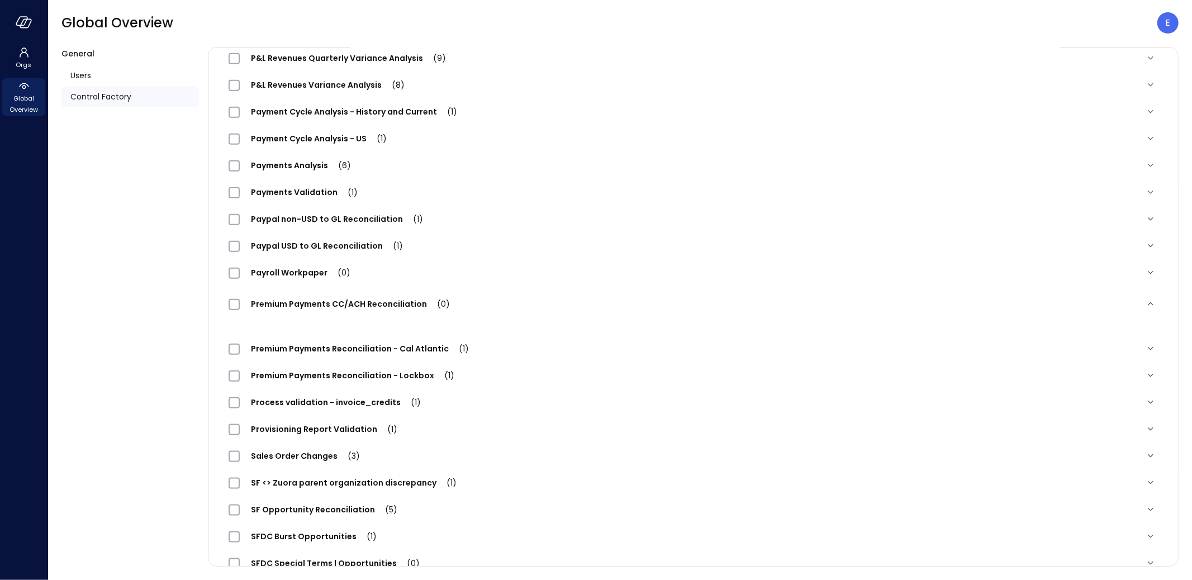
click at [344, 305] on span "Premium Payments CC/ACH Reconciliation (0)" at bounding box center [350, 303] width 221 height 11
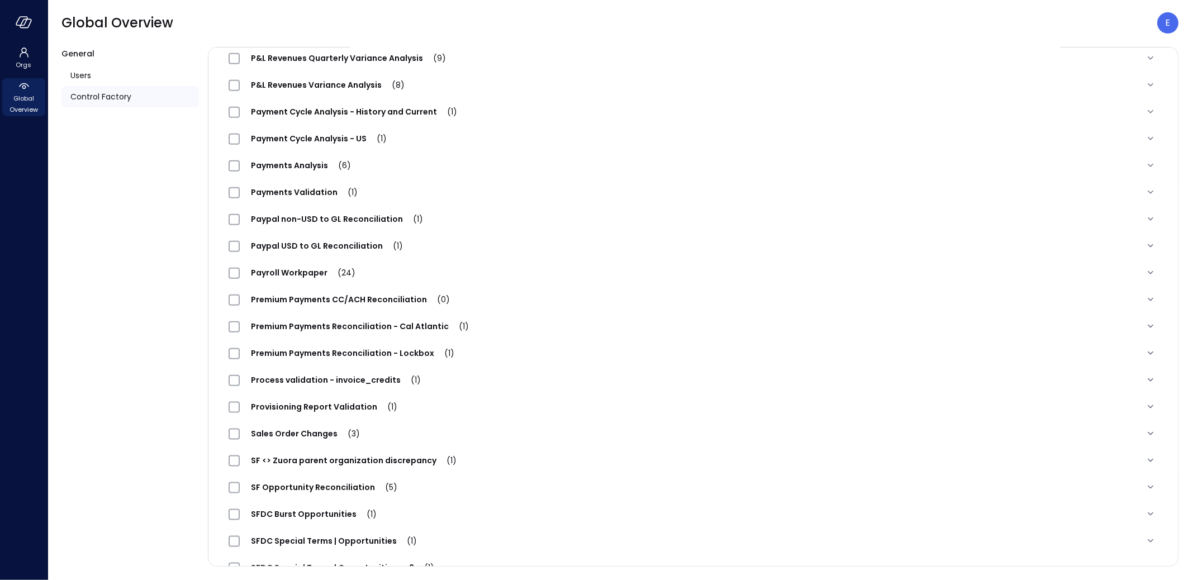
click at [346, 300] on span "Premium Payments CC/ACH Reconciliation (0)" at bounding box center [350, 299] width 221 height 11
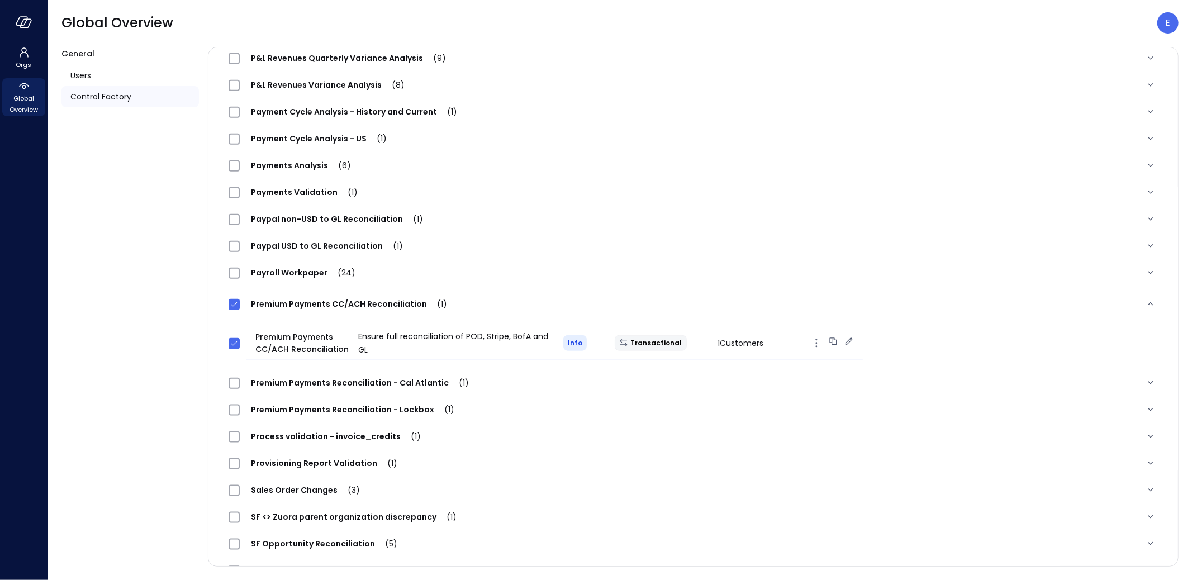
scroll to position [0, 0]
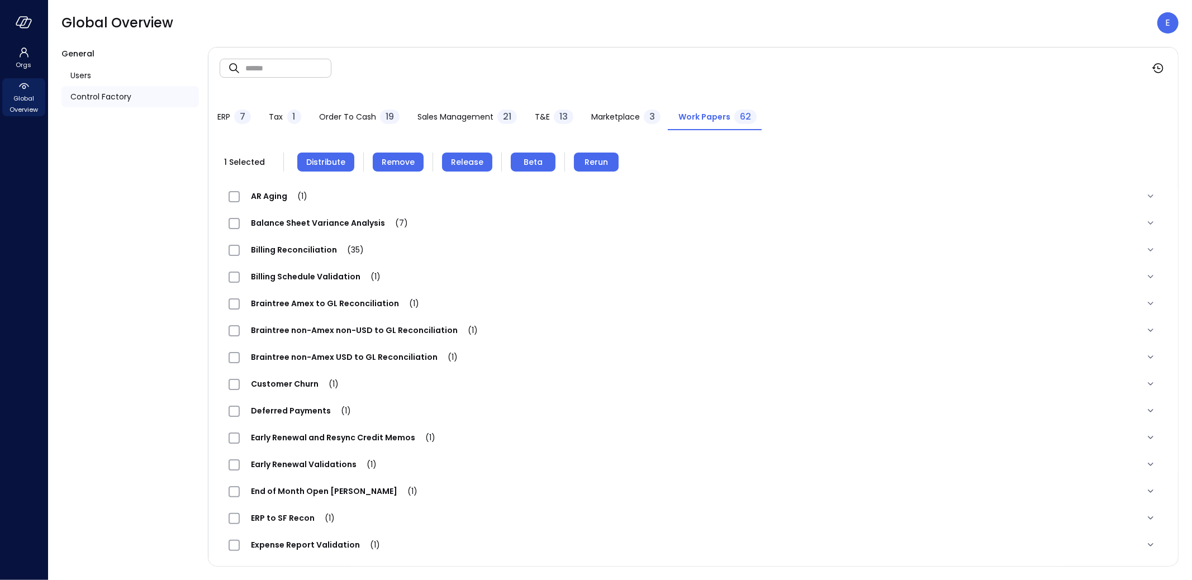
click at [474, 158] on span "Release" at bounding box center [467, 162] width 32 height 12
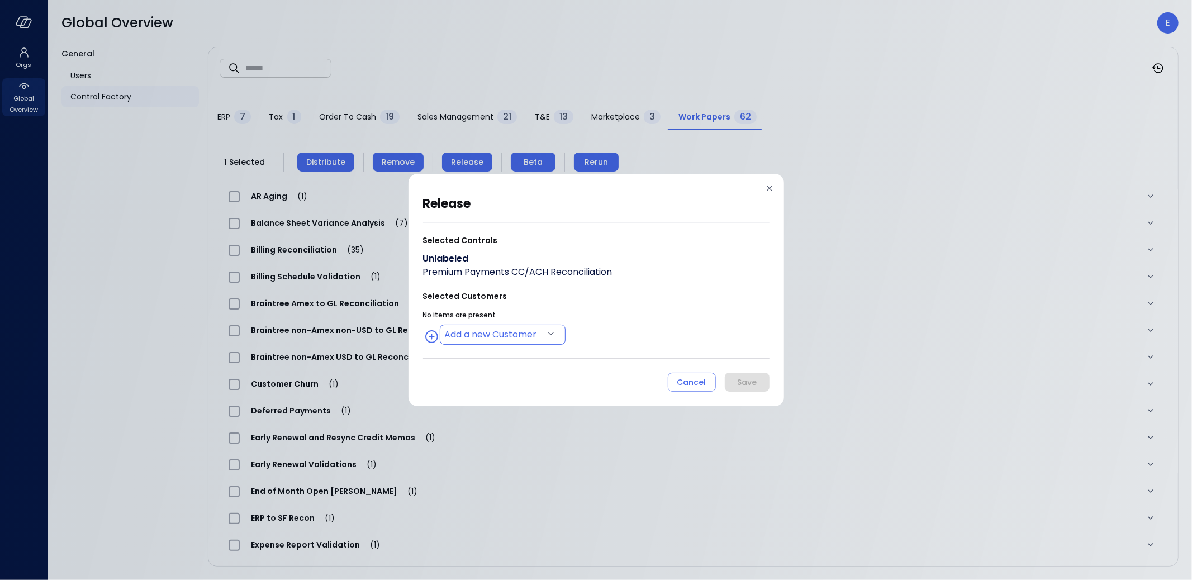
click at [491, 333] on body "Orgs Global Overview Global Overview E General Users Control Factory ​ ​ ERP 7 …" at bounding box center [596, 290] width 1192 height 580
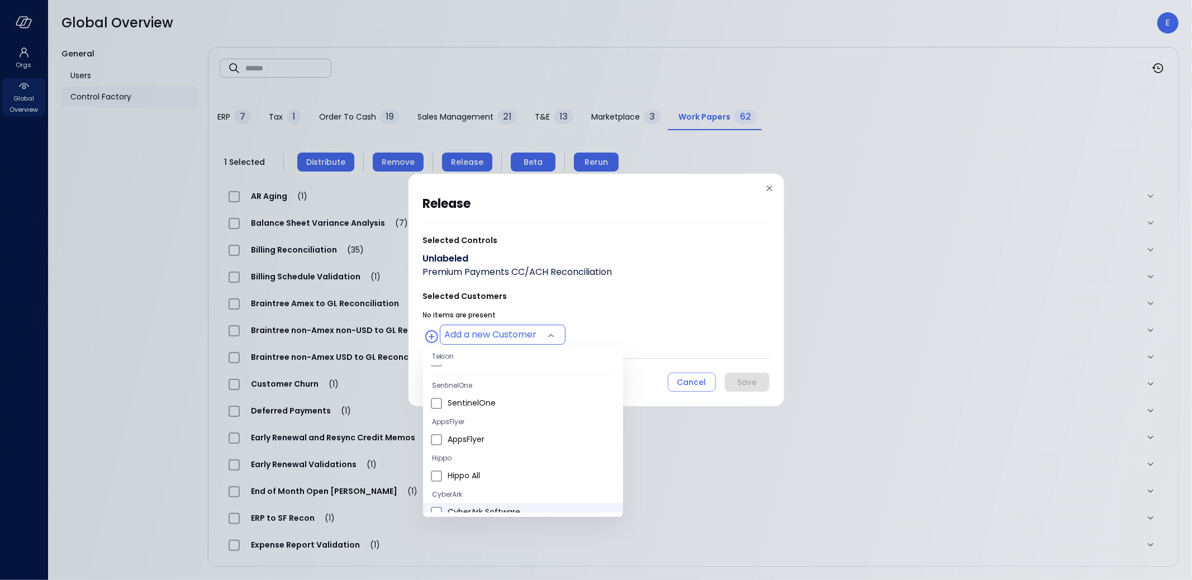
scroll to position [50, 0]
click at [478, 464] on span "Hippo All" at bounding box center [531, 465] width 167 height 12
type input "**********"
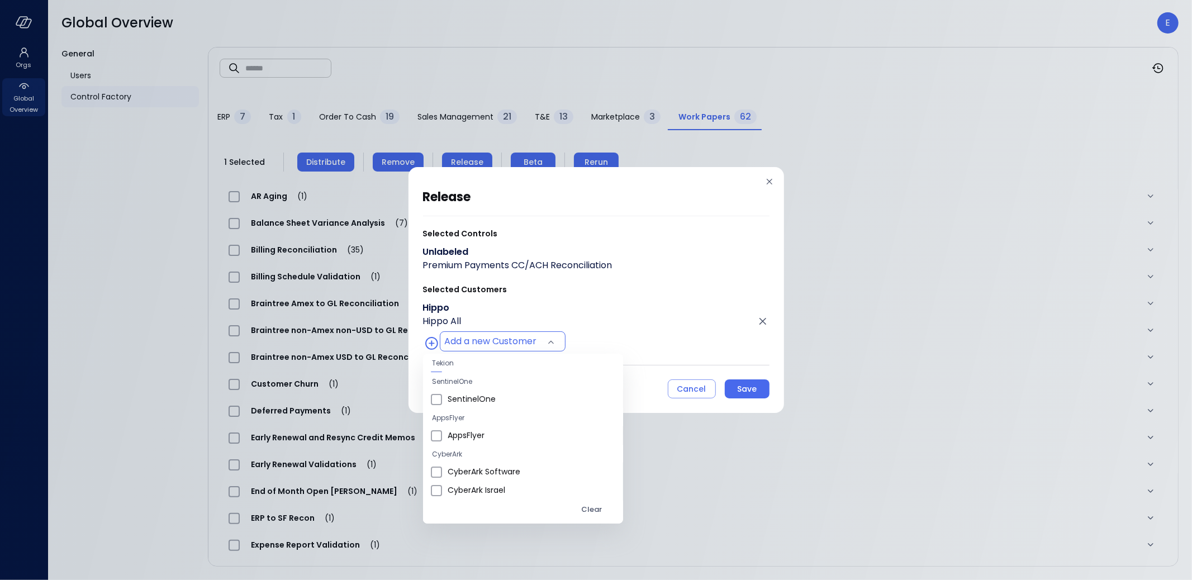
click at [742, 390] on div at bounding box center [596, 290] width 1192 height 580
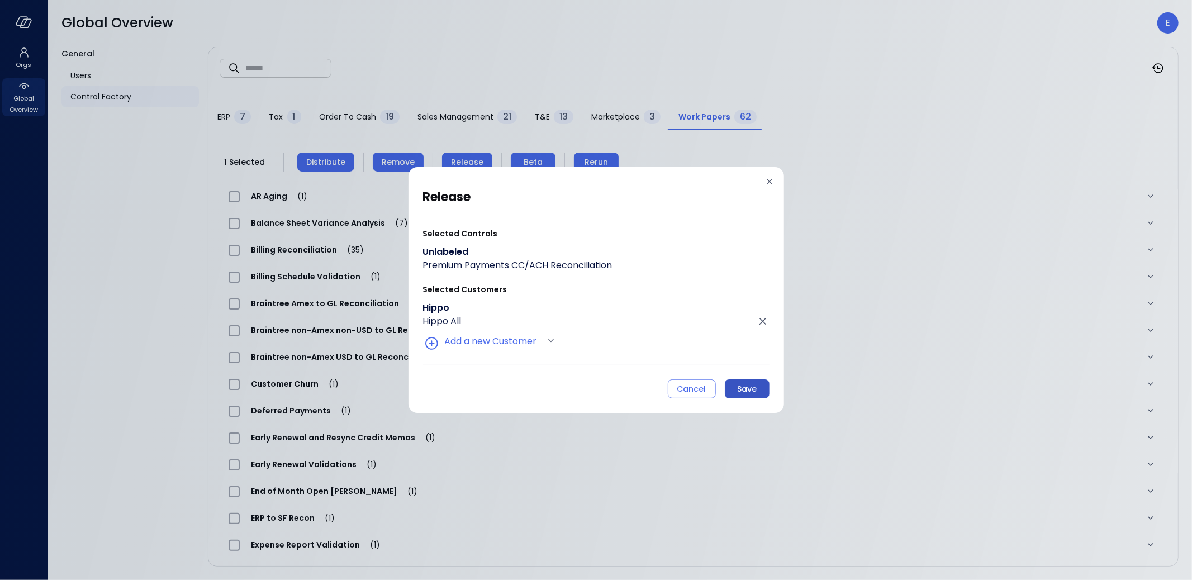
click at [747, 390] on div "Save" at bounding box center [747, 389] width 20 height 14
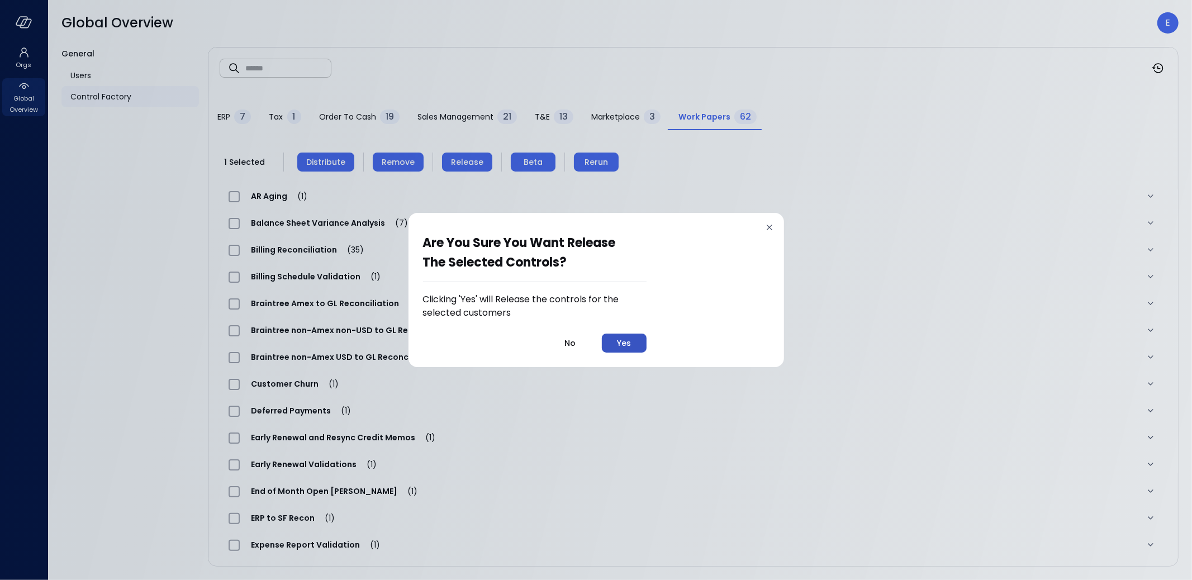
click at [628, 339] on div "Yes" at bounding box center [624, 343] width 14 height 14
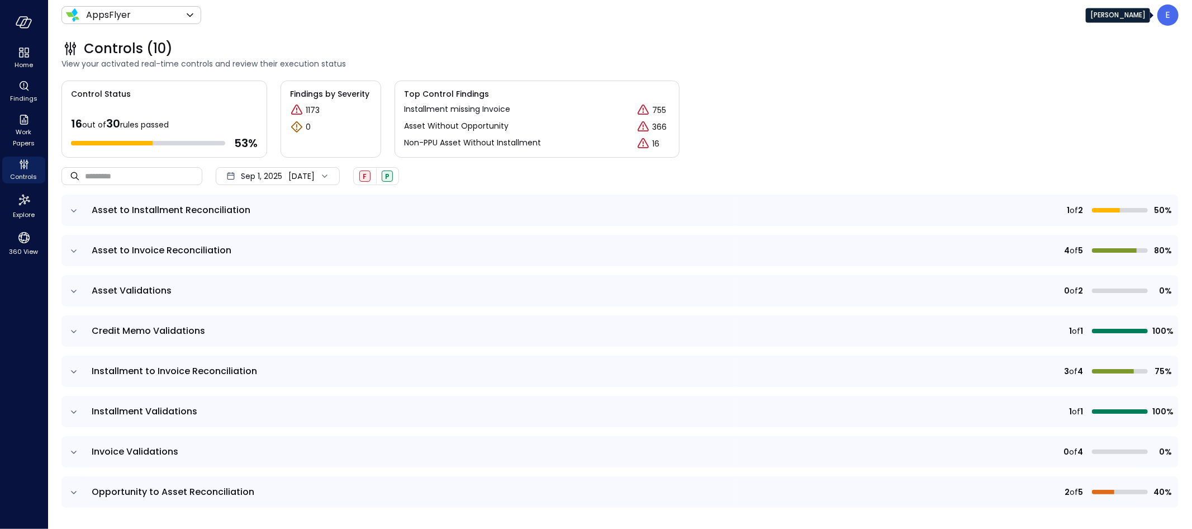
click at [1165, 17] on div "E" at bounding box center [1168, 14] width 21 height 21
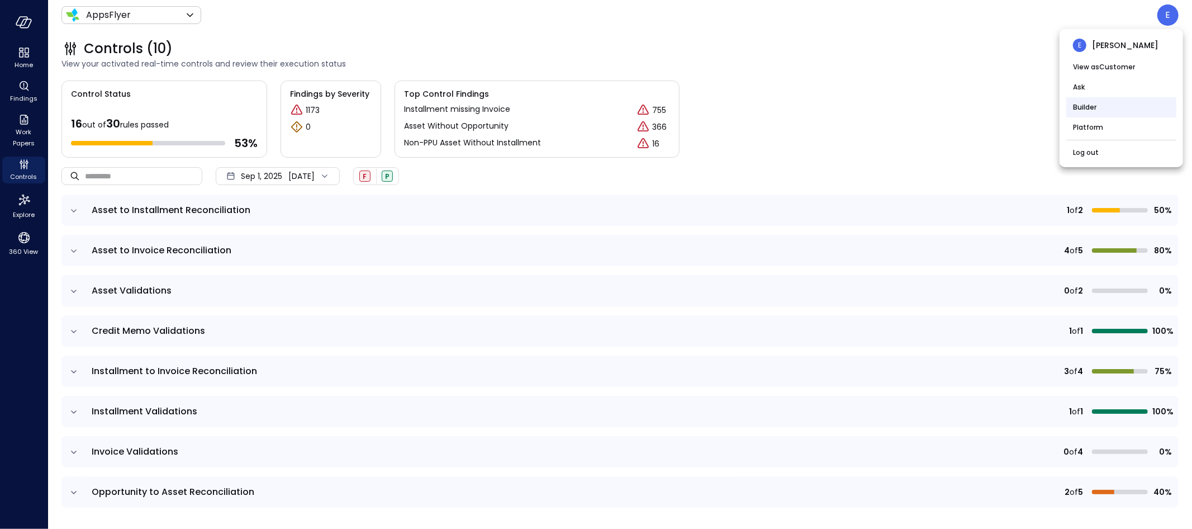
click at [1098, 111] on li "Builder" at bounding box center [1121, 107] width 110 height 20
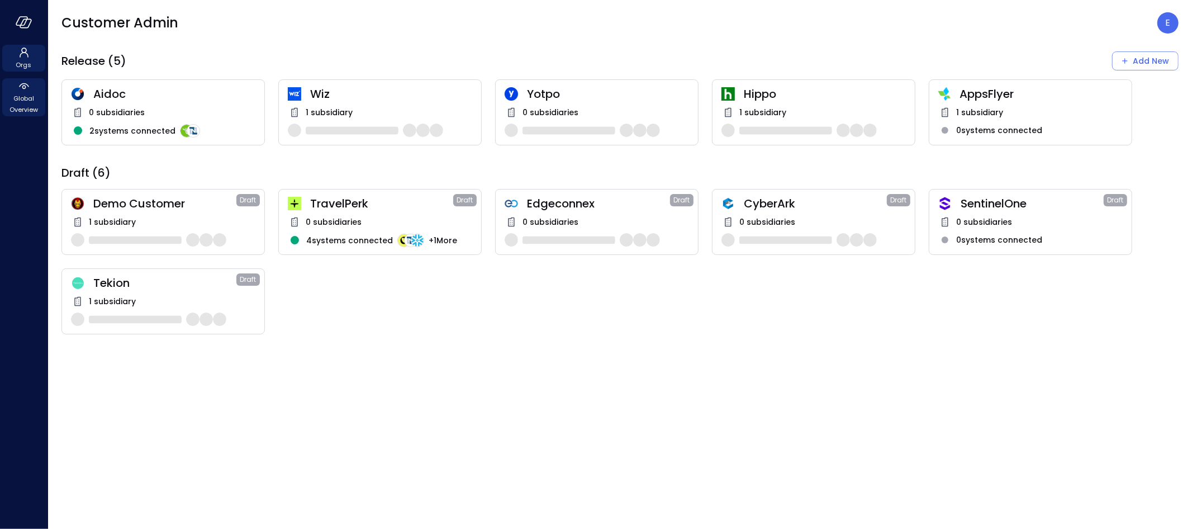
click at [23, 83] on icon at bounding box center [24, 85] width 10 height 4
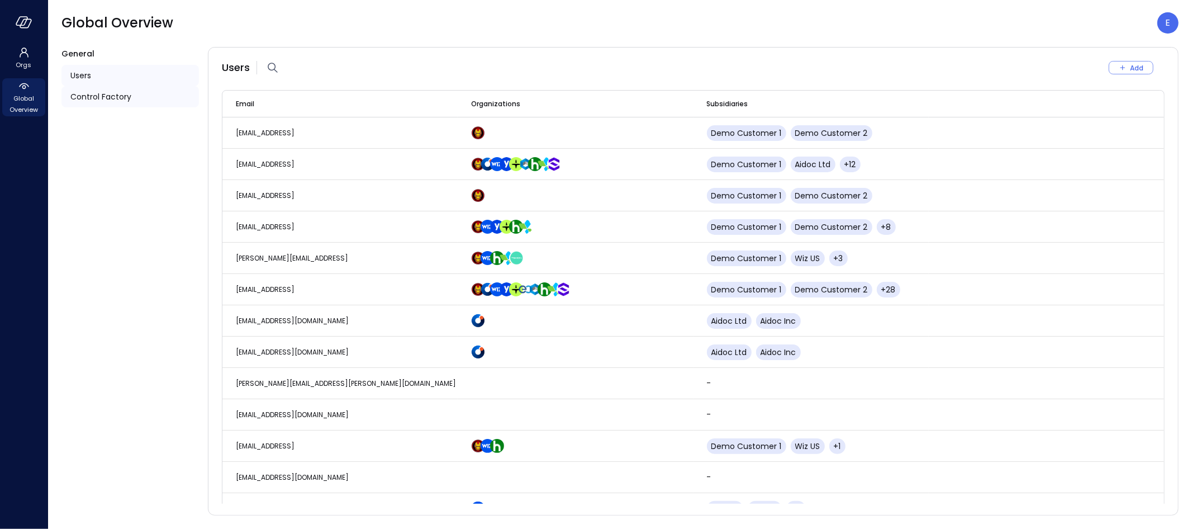
click at [116, 99] on span "Control Factory" at bounding box center [100, 97] width 61 height 12
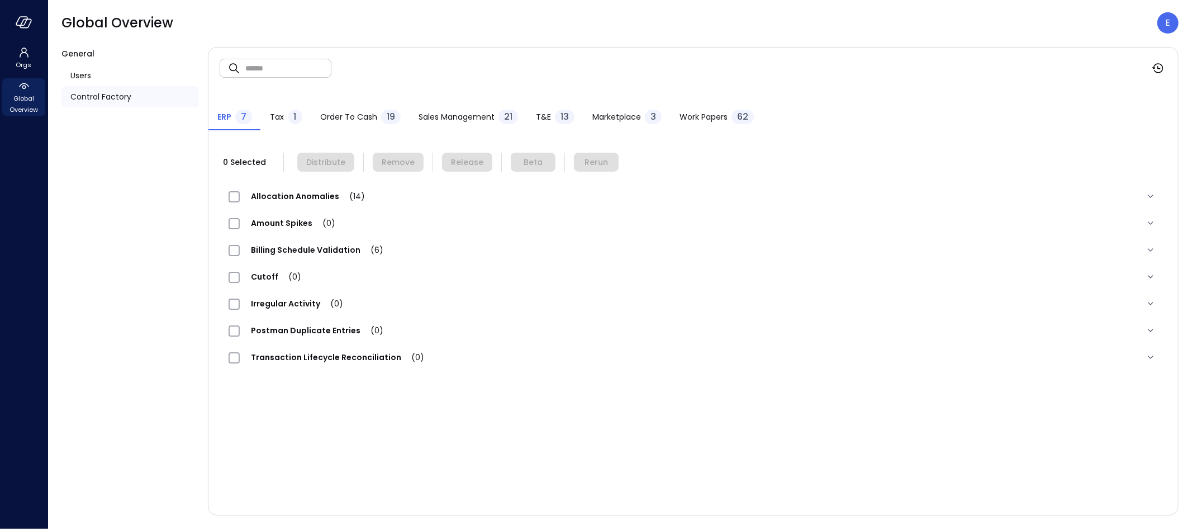
click at [693, 118] on span "Work Papers" at bounding box center [704, 117] width 48 height 12
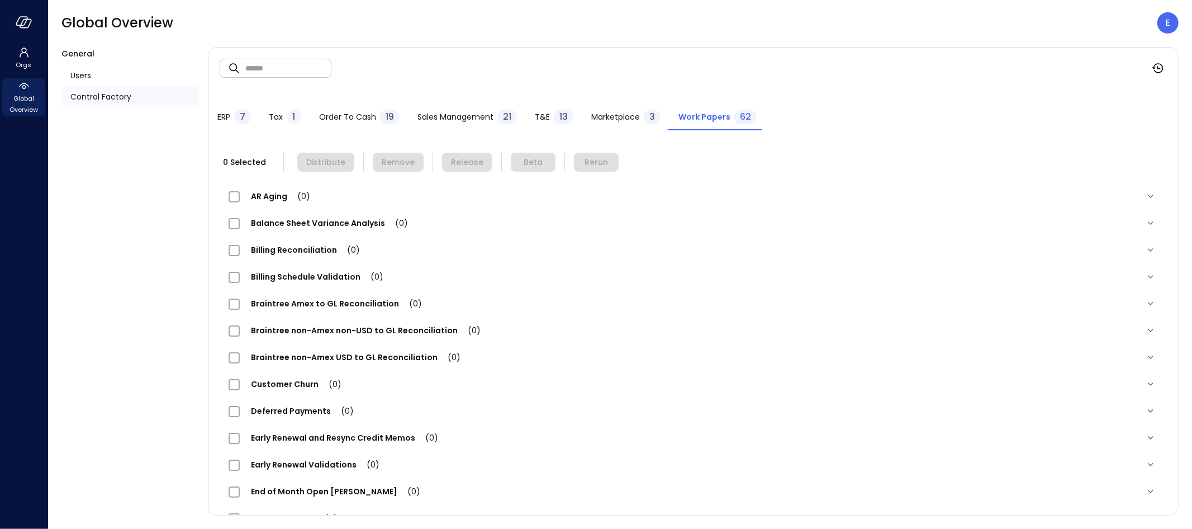
click at [346, 113] on span "Order to Cash" at bounding box center [347, 117] width 57 height 12
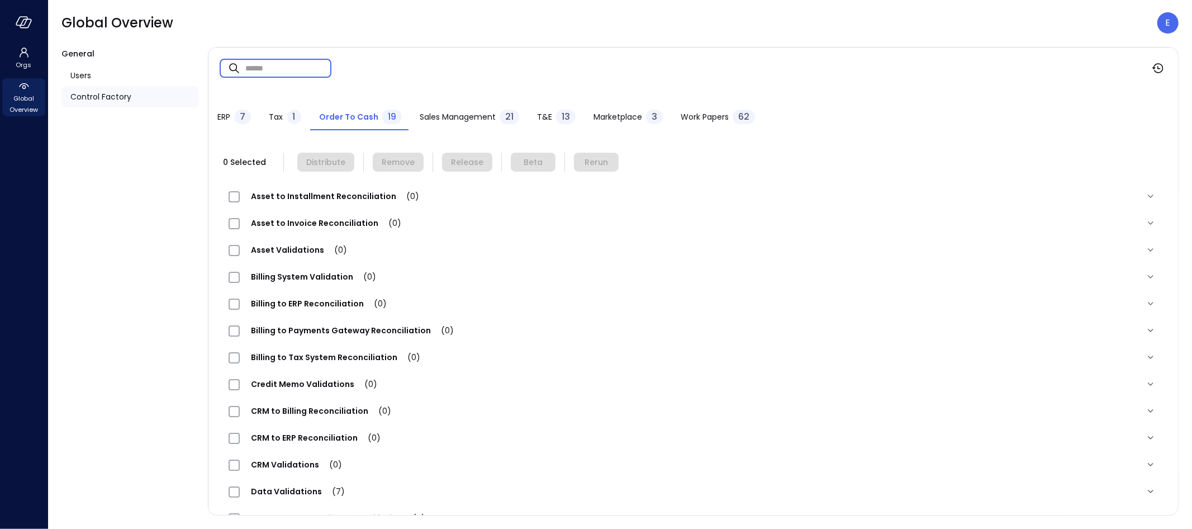
click at [296, 70] on input "text" at bounding box center [288, 68] width 86 height 30
paste input "**********"
click at [300, 69] on input "**********" at bounding box center [288, 69] width 86 height 30
click at [253, 71] on input "**********" at bounding box center [288, 69] width 86 height 30
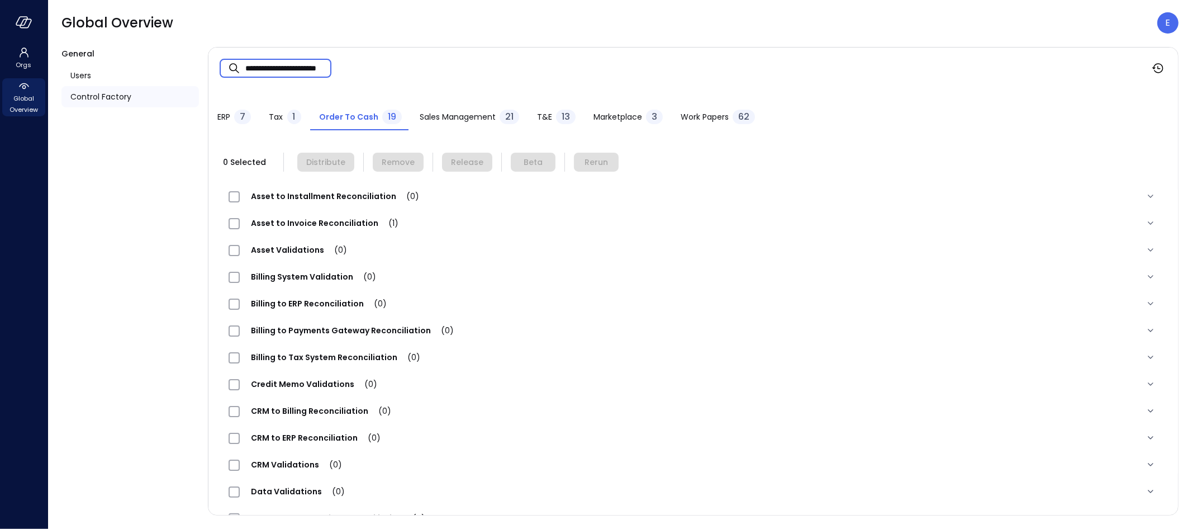
type input "**********"
click at [312, 221] on span "Asset to Invoice Reconciliation (1)" at bounding box center [325, 222] width 170 height 11
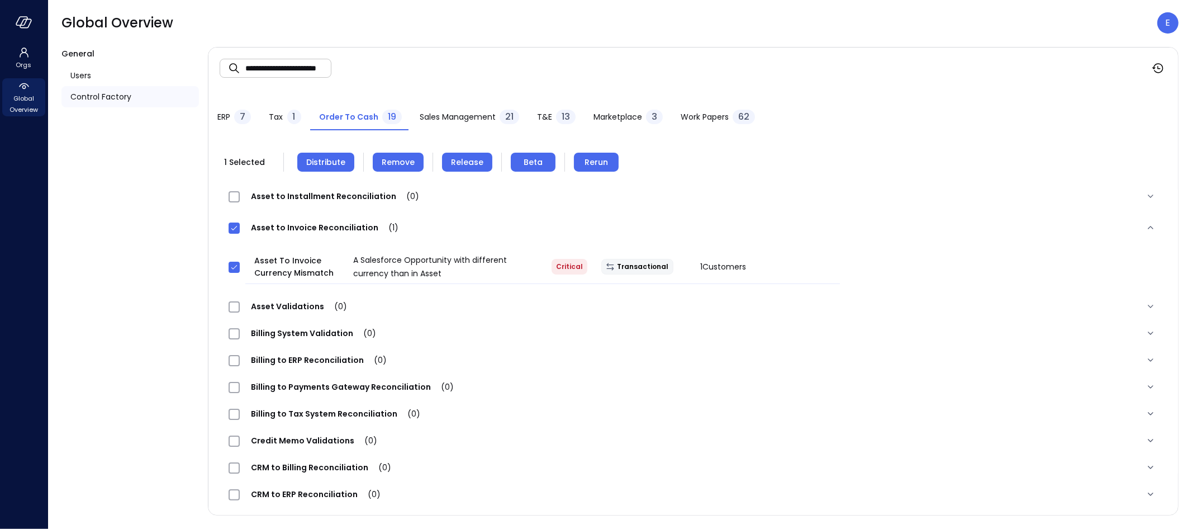
click at [411, 164] on span "Remove" at bounding box center [398, 162] width 33 height 12
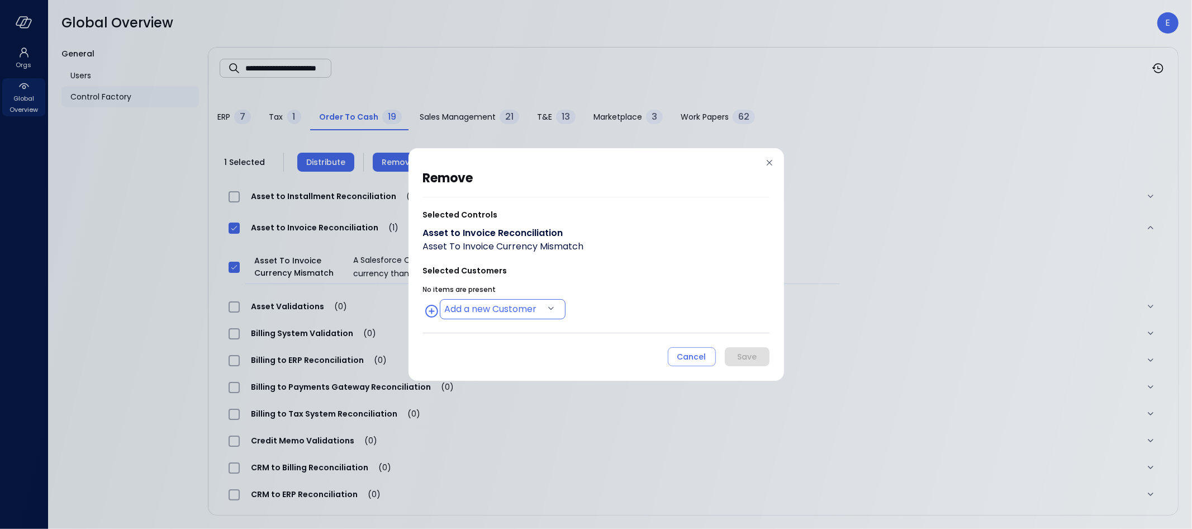
click at [541, 310] on body "**********" at bounding box center [596, 264] width 1192 height 529
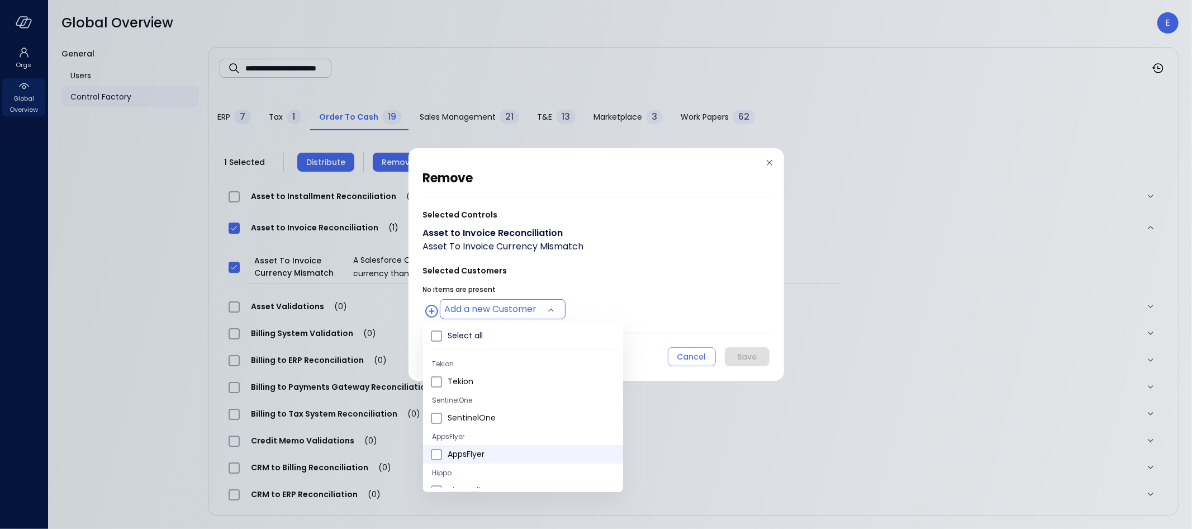
click at [488, 453] on span "AppsFlyer" at bounding box center [531, 454] width 167 height 12
type input "**********"
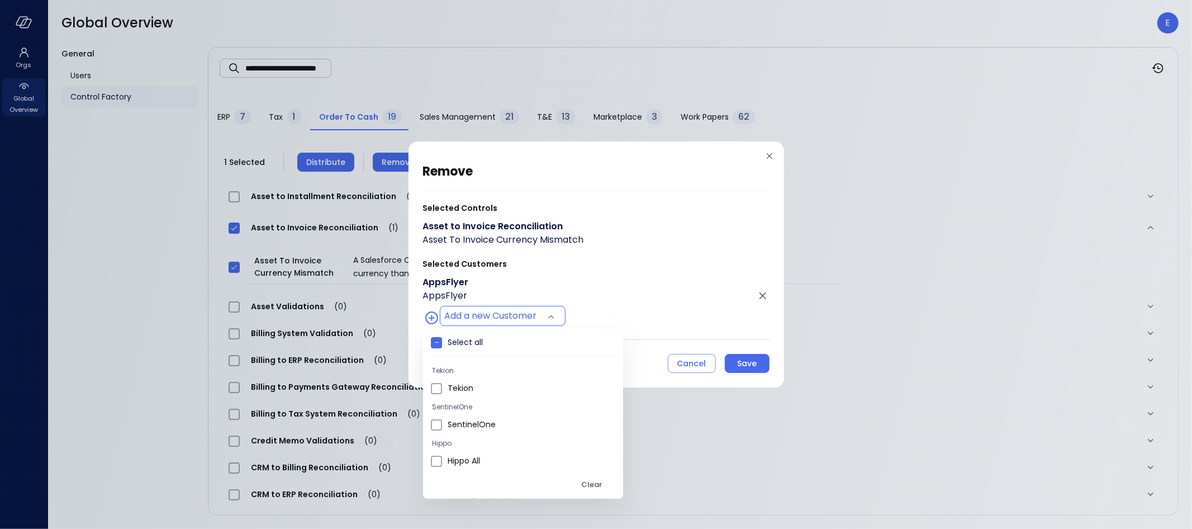
click at [751, 364] on div at bounding box center [596, 264] width 1192 height 529
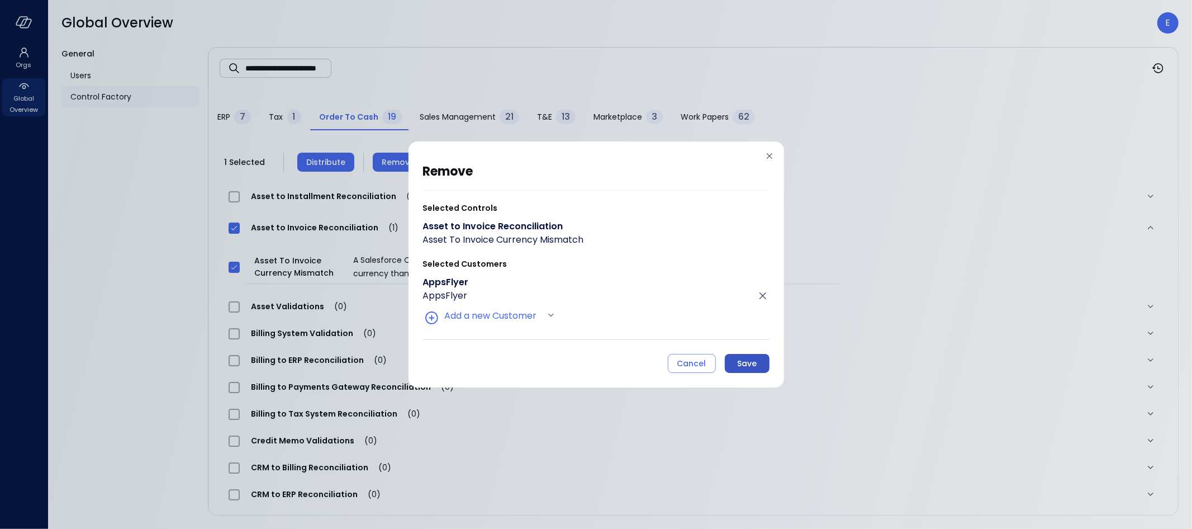
click at [748, 366] on div "Save" at bounding box center [747, 364] width 20 height 14
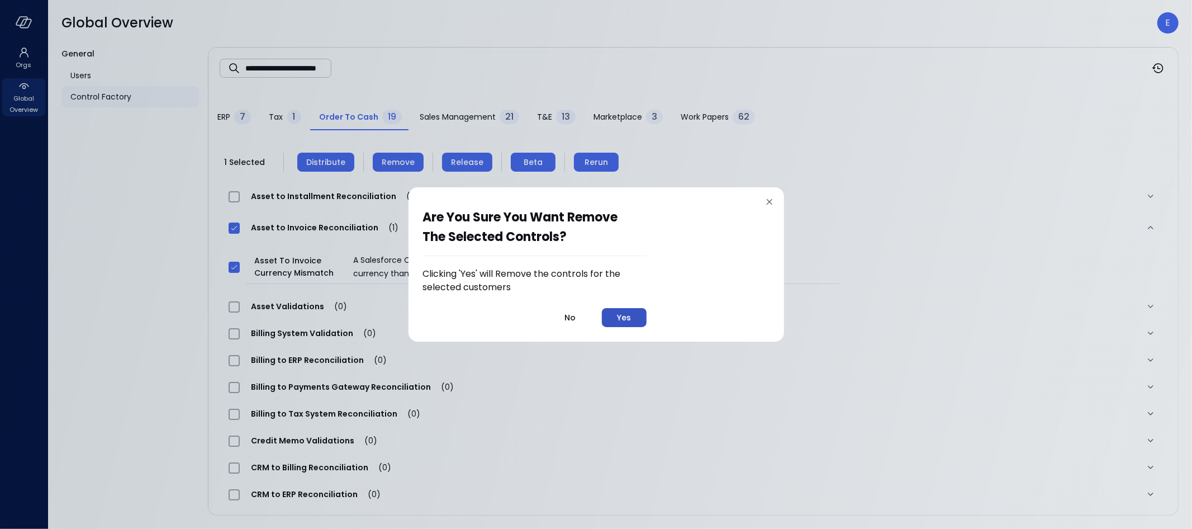
click at [631, 316] on div "Yes" at bounding box center [624, 318] width 14 height 14
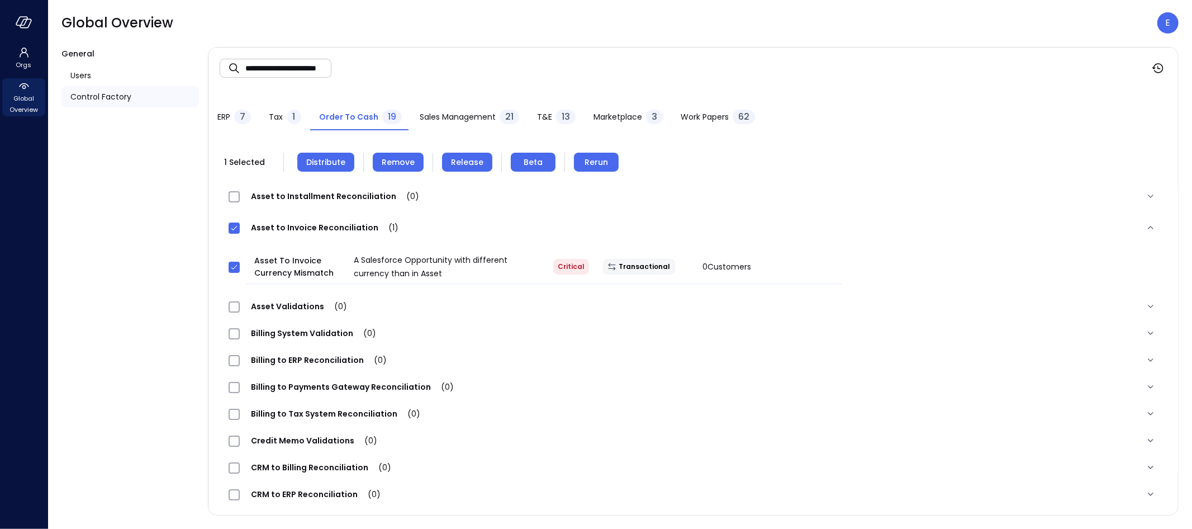
click at [297, 66] on input "**********" at bounding box center [288, 69] width 86 height 30
paste input "*********"
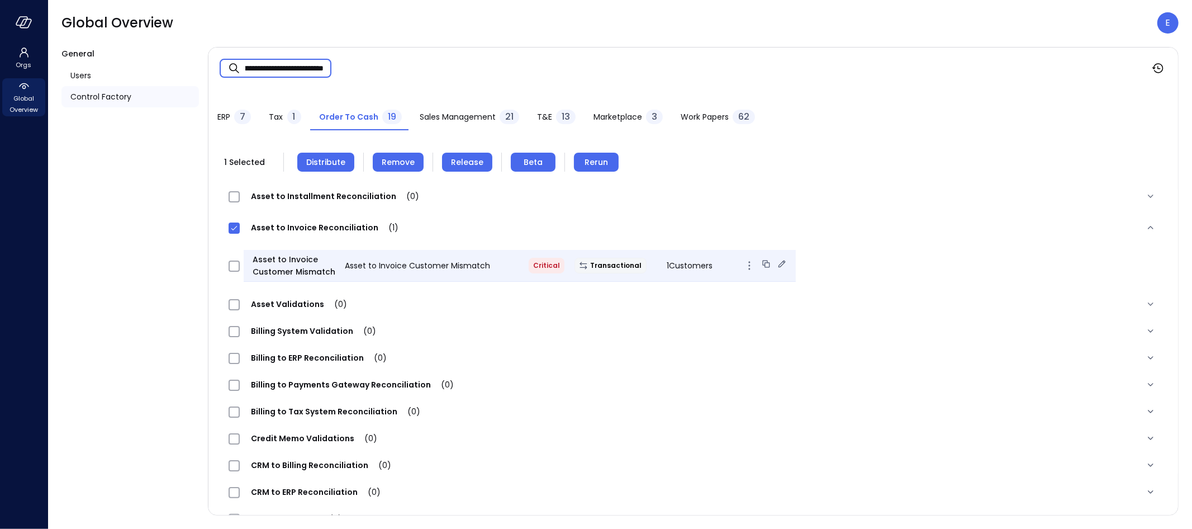
type input "**********"
click at [776, 264] on icon at bounding box center [781, 263] width 11 height 11
